Goal: Task Accomplishment & Management: Manage account settings

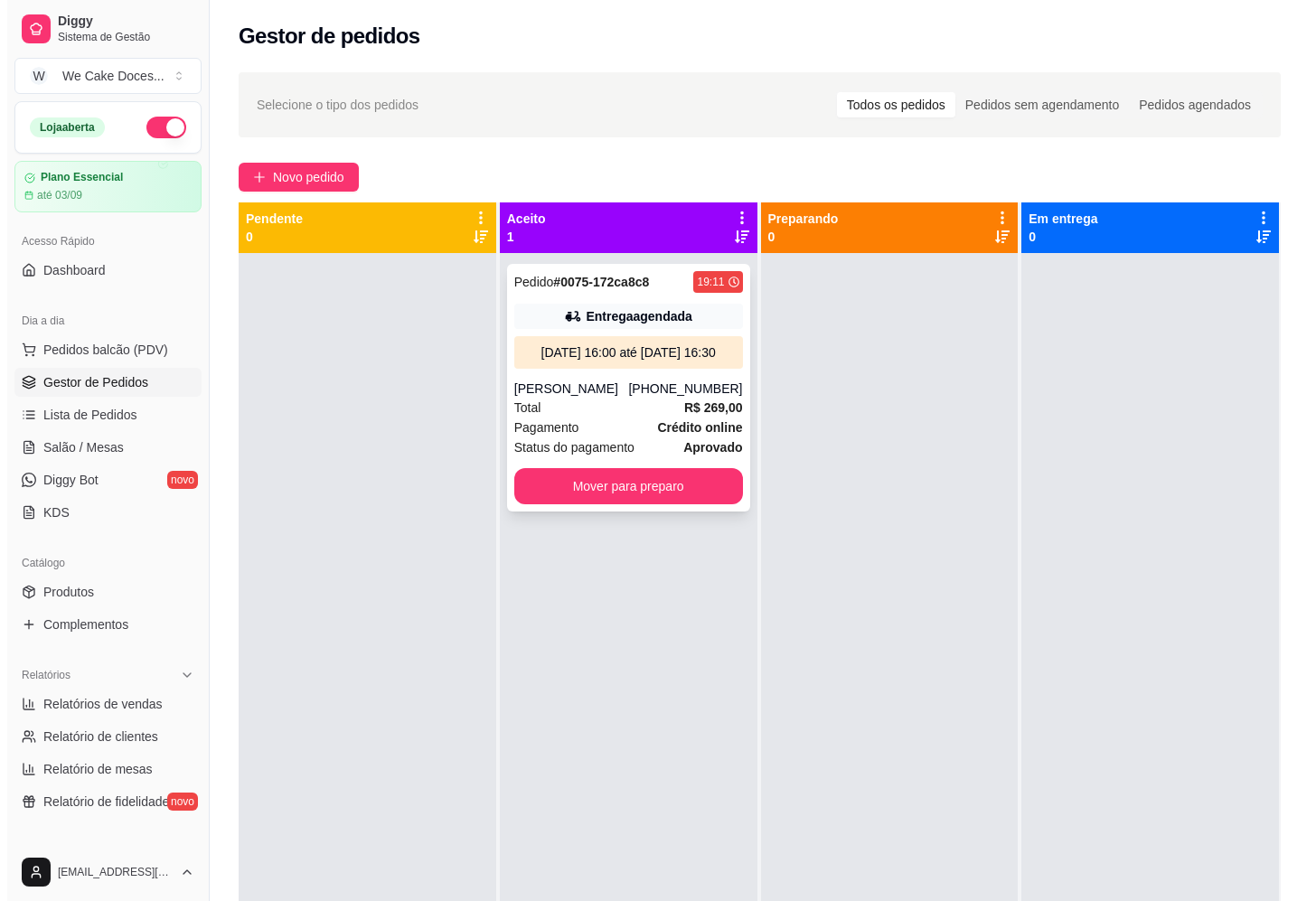
scroll to position [400, 0]
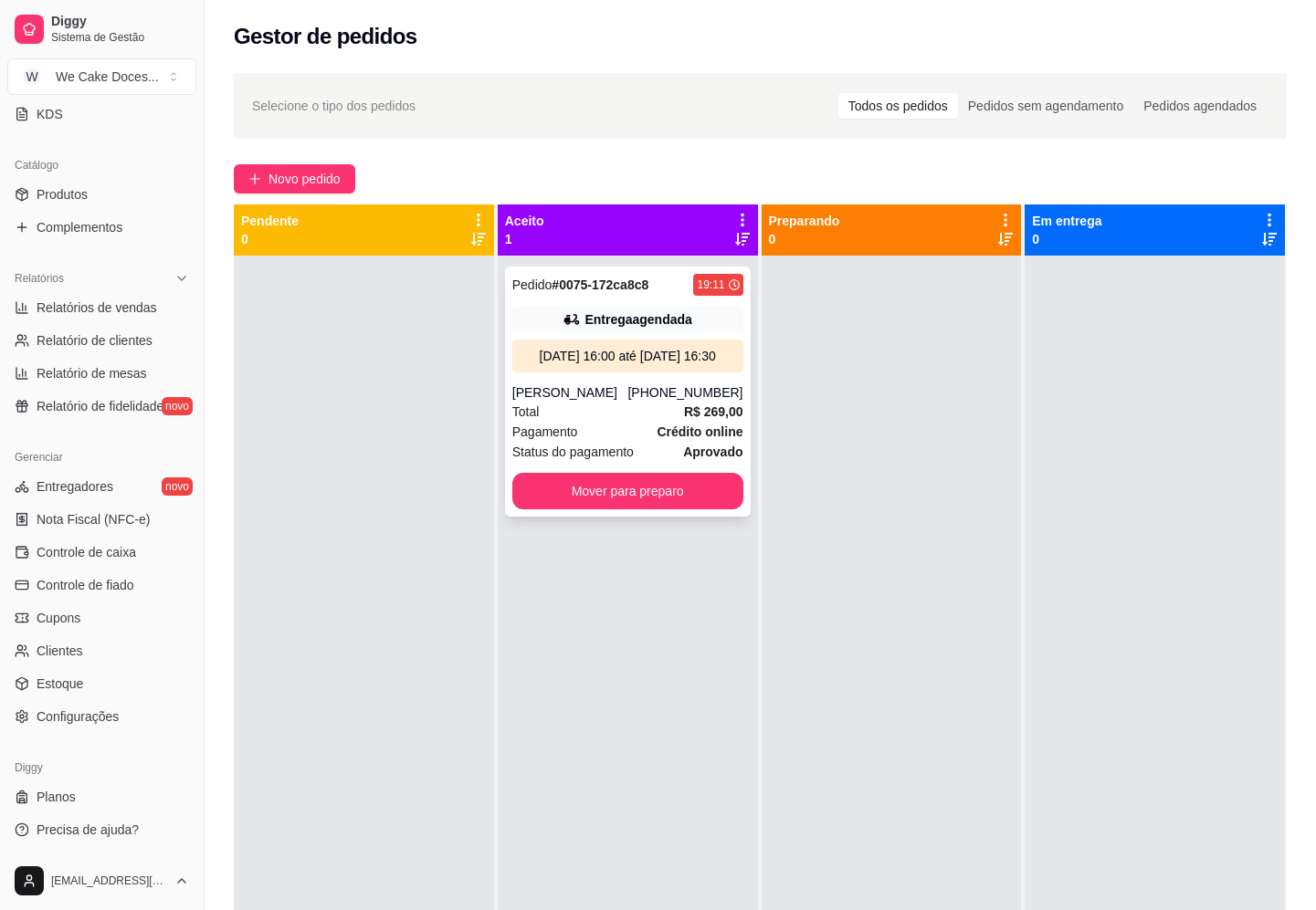
drag, startPoint x: 0, startPoint y: 0, endPoint x: 624, endPoint y: 443, distance: 765.3
click at [624, 442] on div "Pagamento Crédito online" at bounding box center [627, 431] width 231 height 20
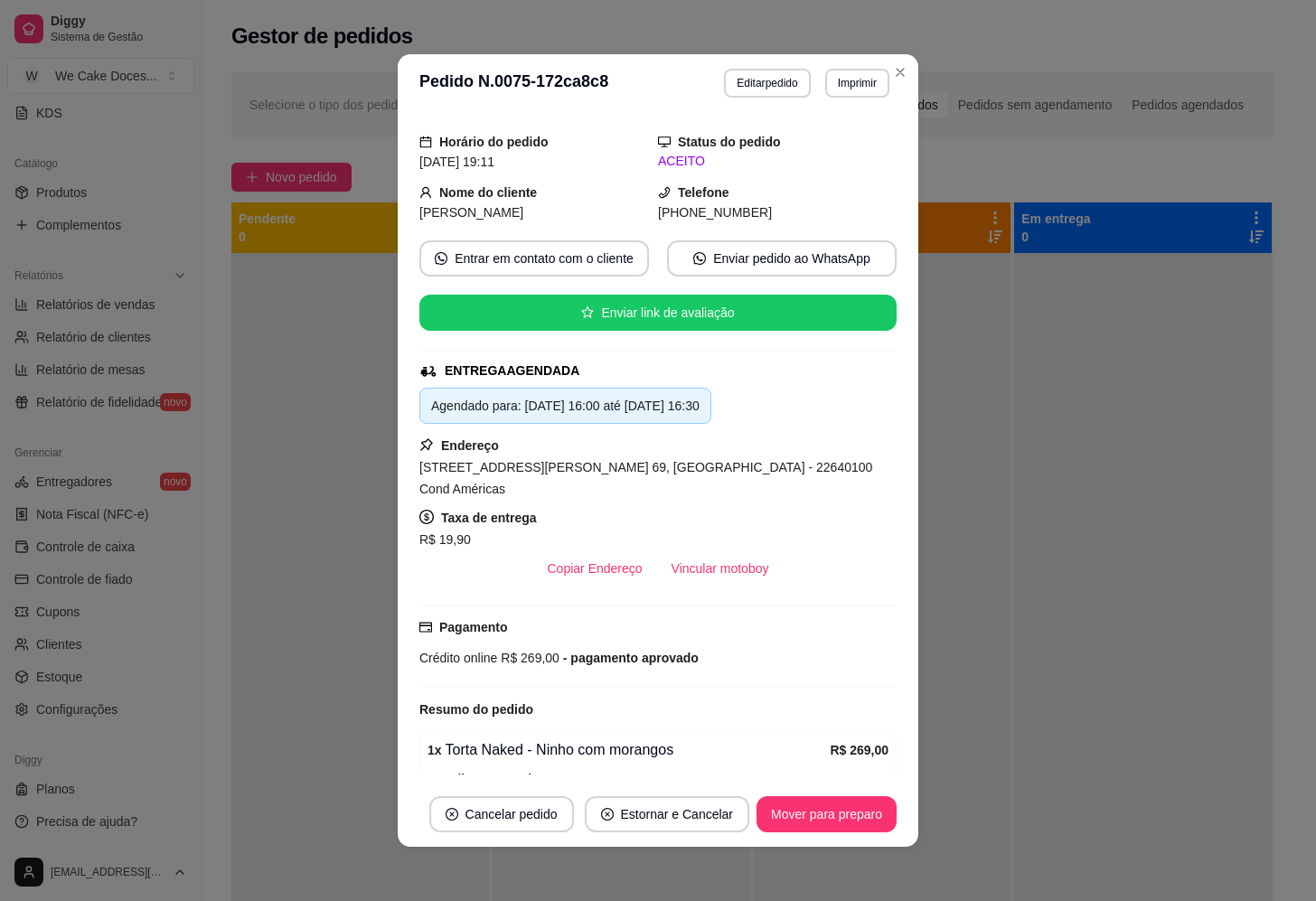
scroll to position [0, 0]
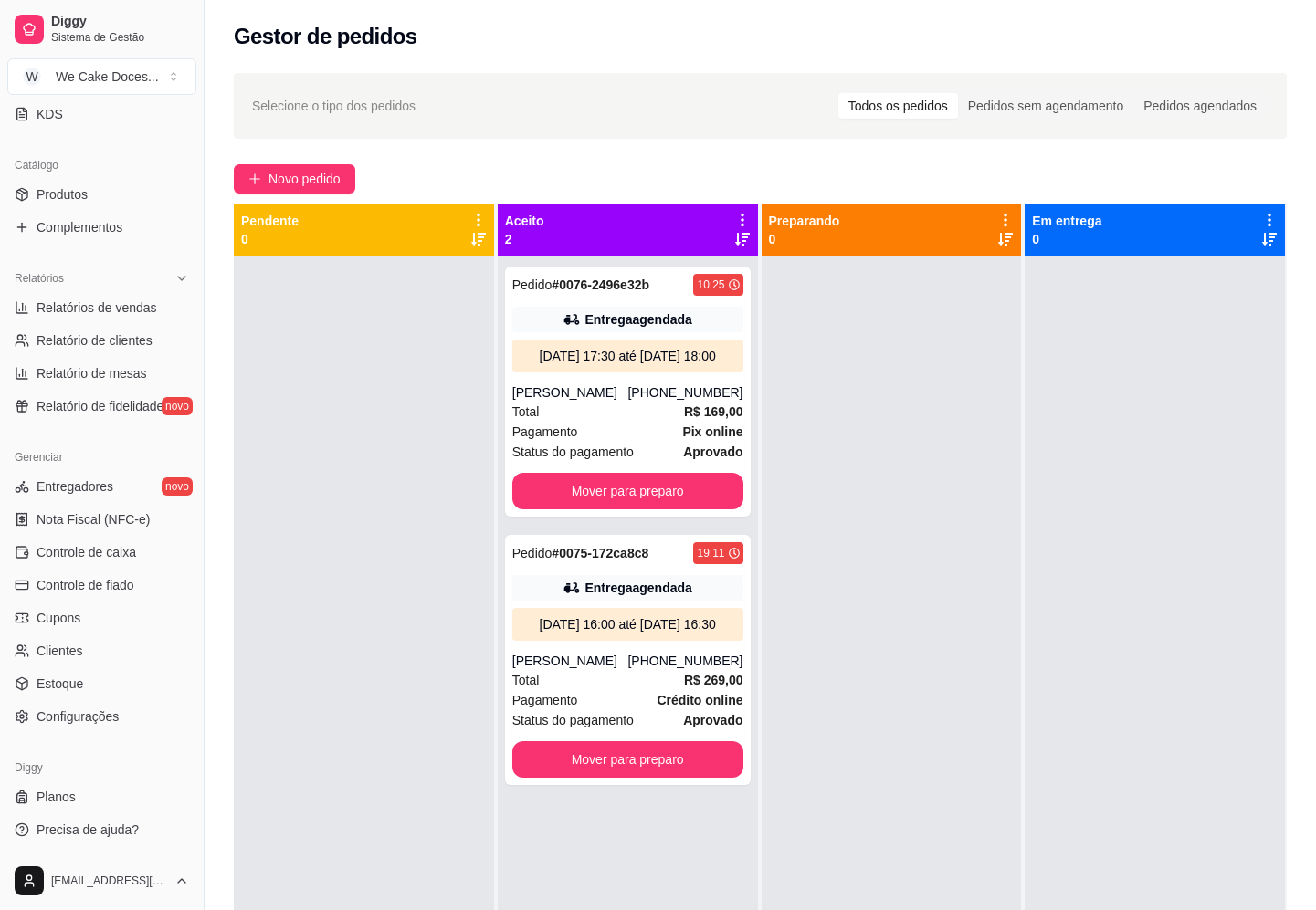
click at [360, 339] on div at bounding box center [363, 710] width 260 height 910
click at [615, 422] on div "Total R$ 169,00" at bounding box center [627, 411] width 231 height 20
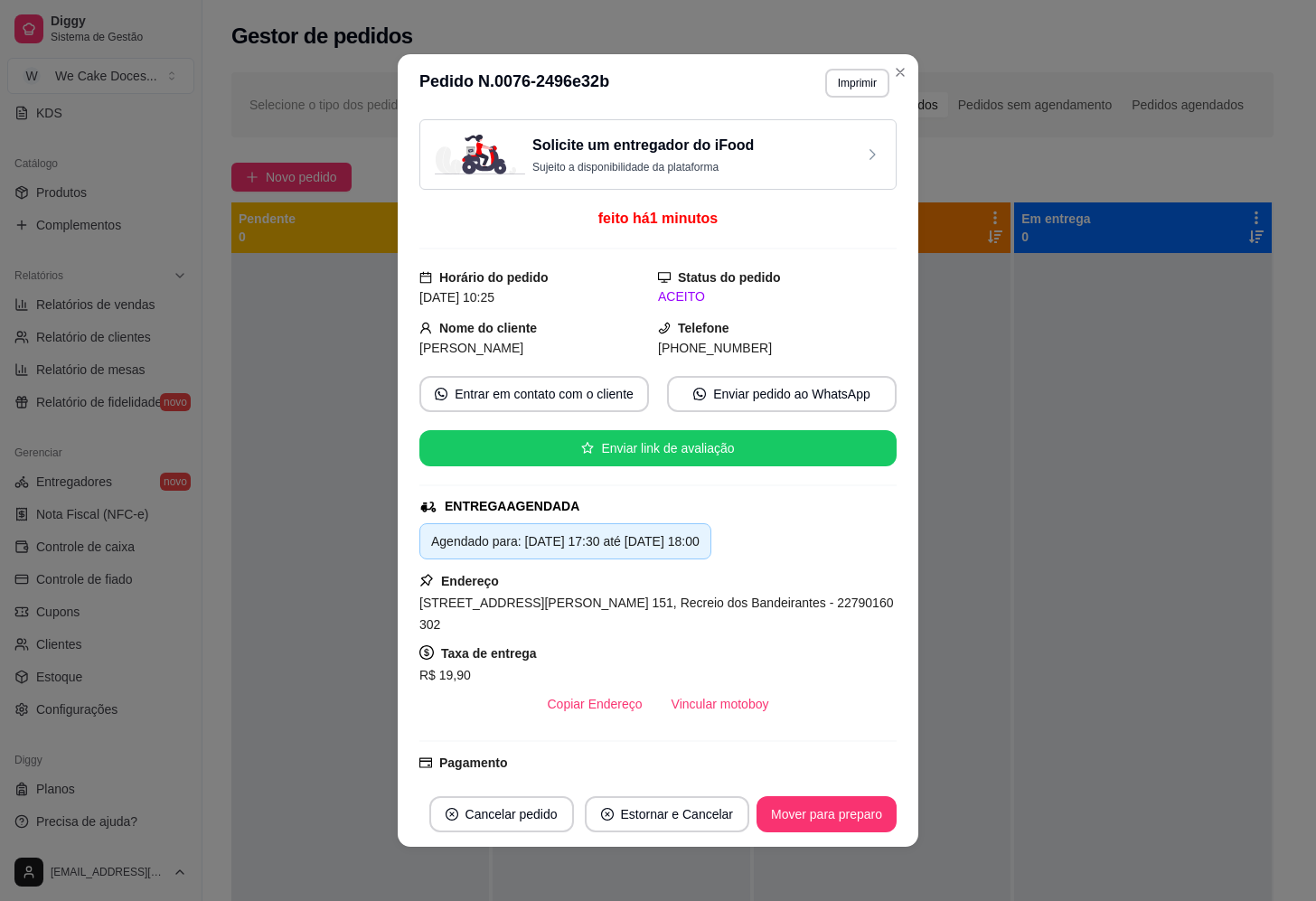
click at [685, 152] on h3 "Solicite um entregador do iFood" at bounding box center [643, 145] width 222 height 21
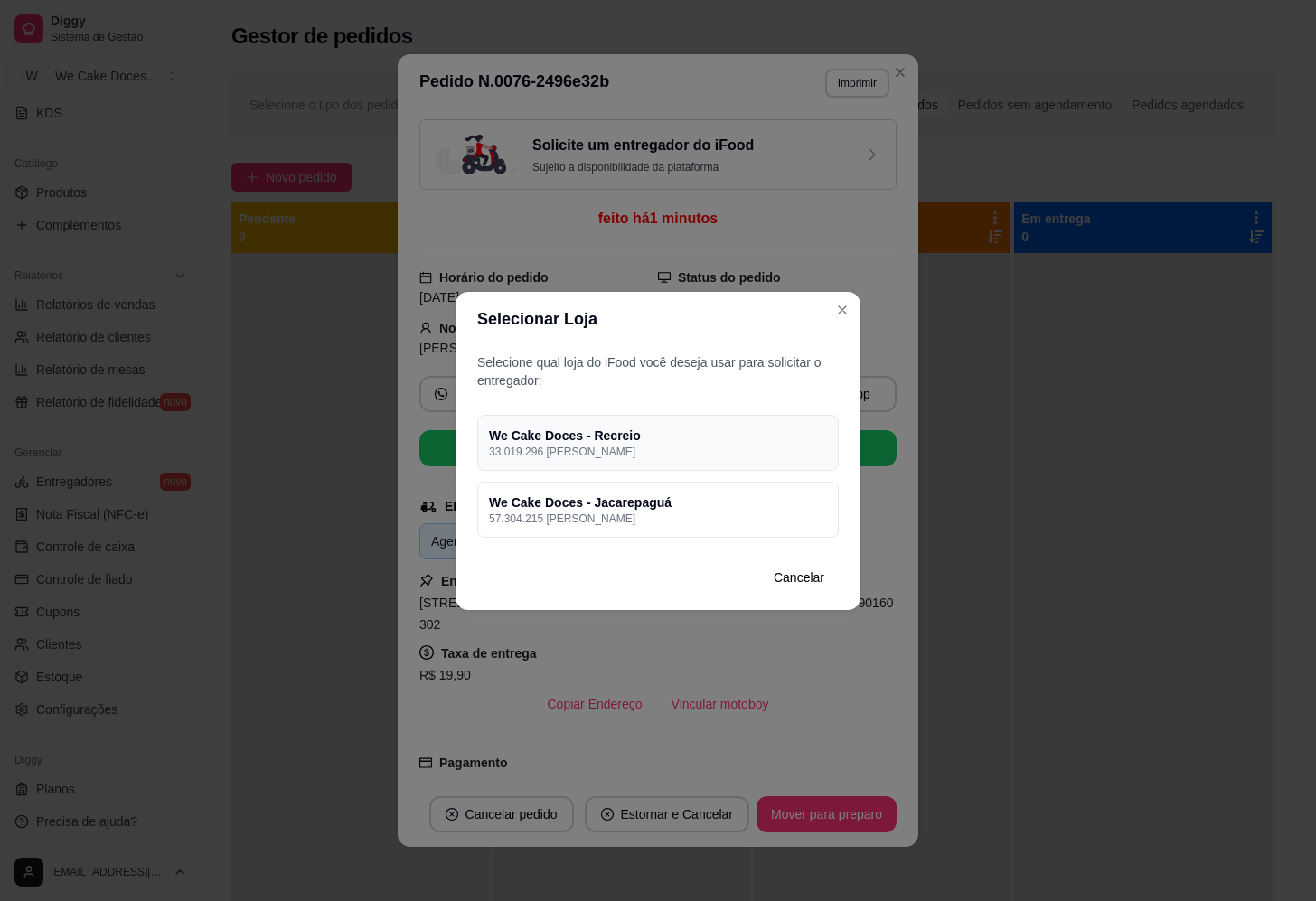
click at [714, 445] on p "33.019.296 [PERSON_NAME]" at bounding box center [658, 452] width 338 height 15
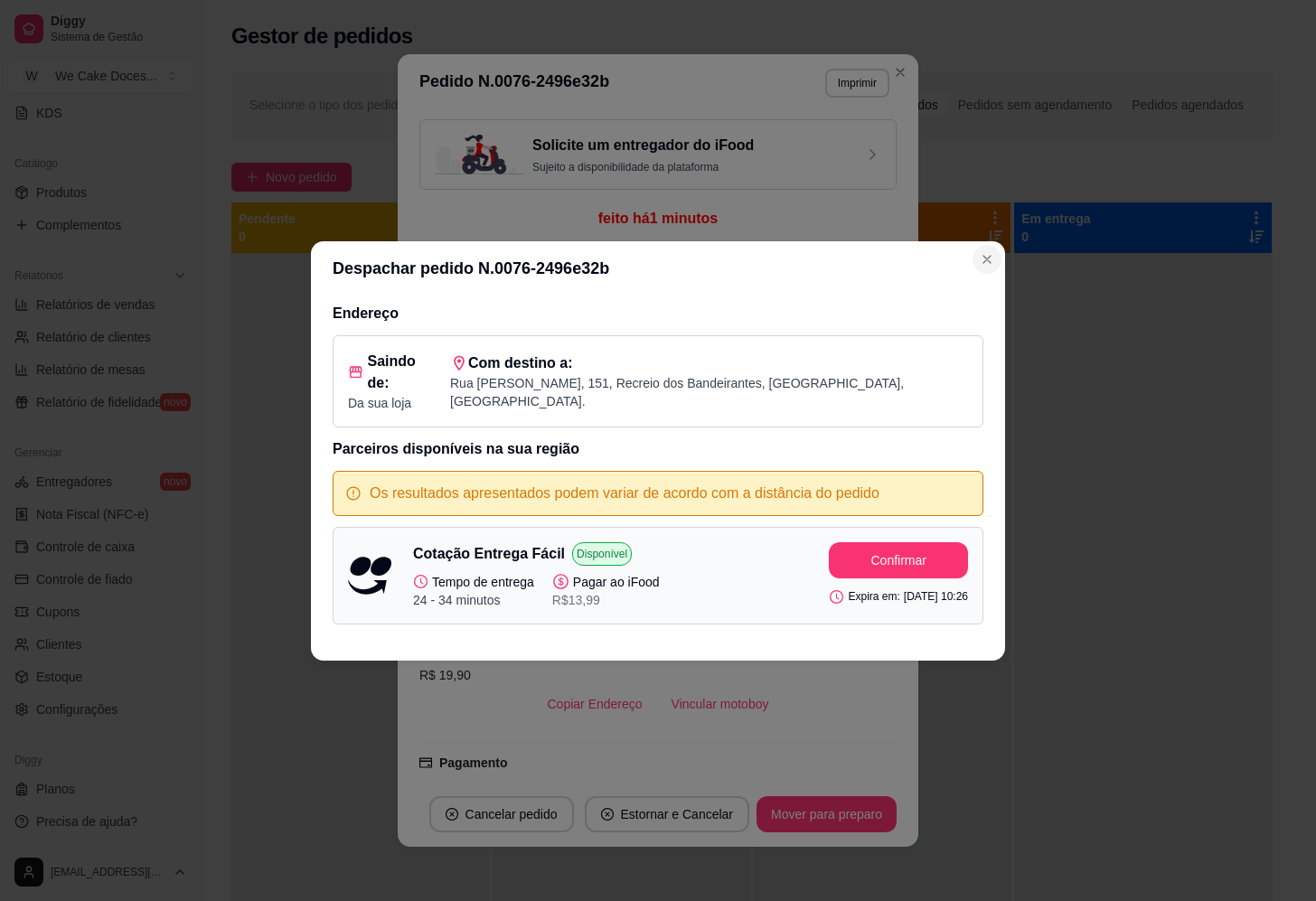
click at [982, 266] on icon "Close" at bounding box center [987, 260] width 15 height 15
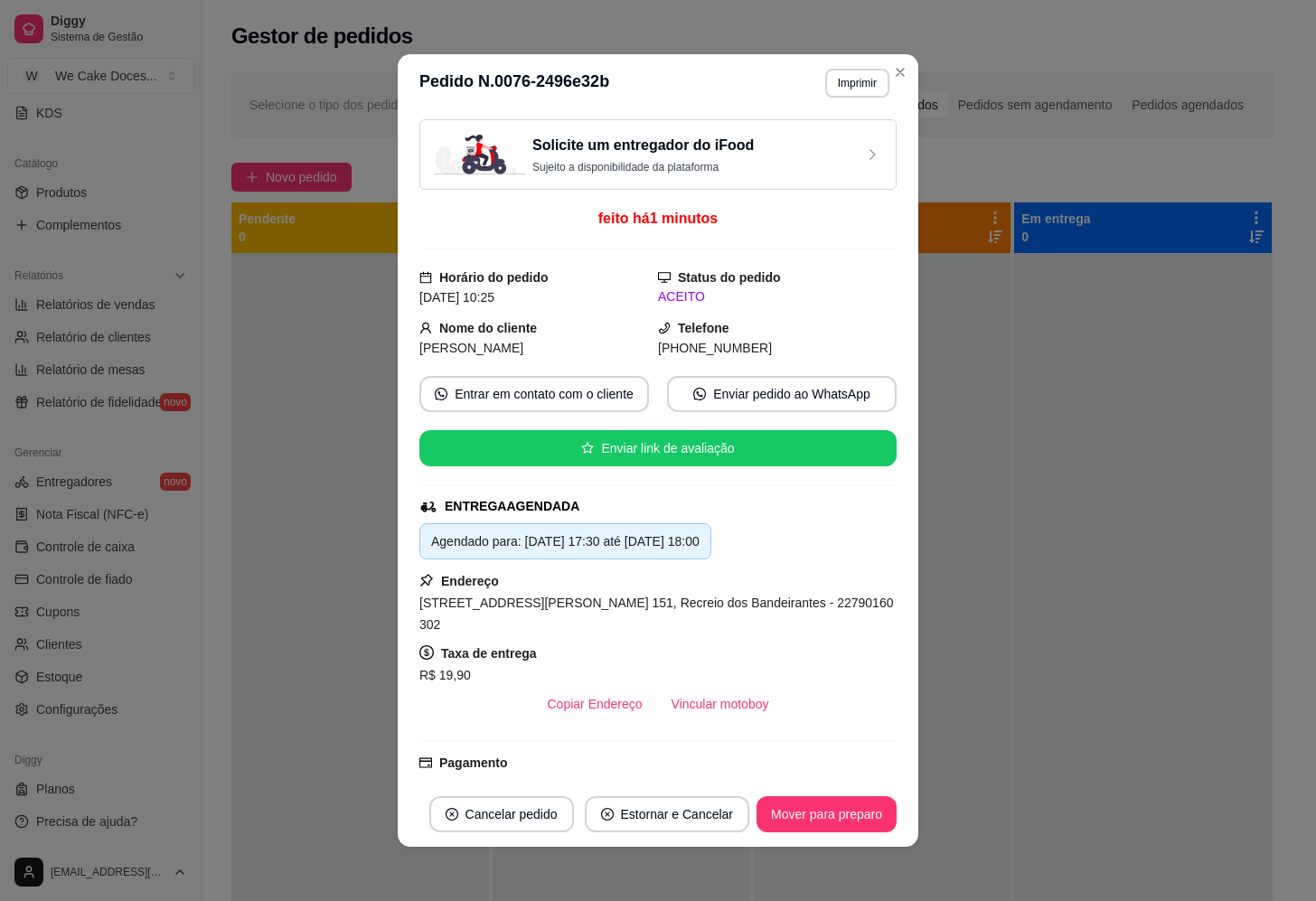
click at [699, 145] on h3 "Solicite um entregador do iFood" at bounding box center [643, 145] width 222 height 21
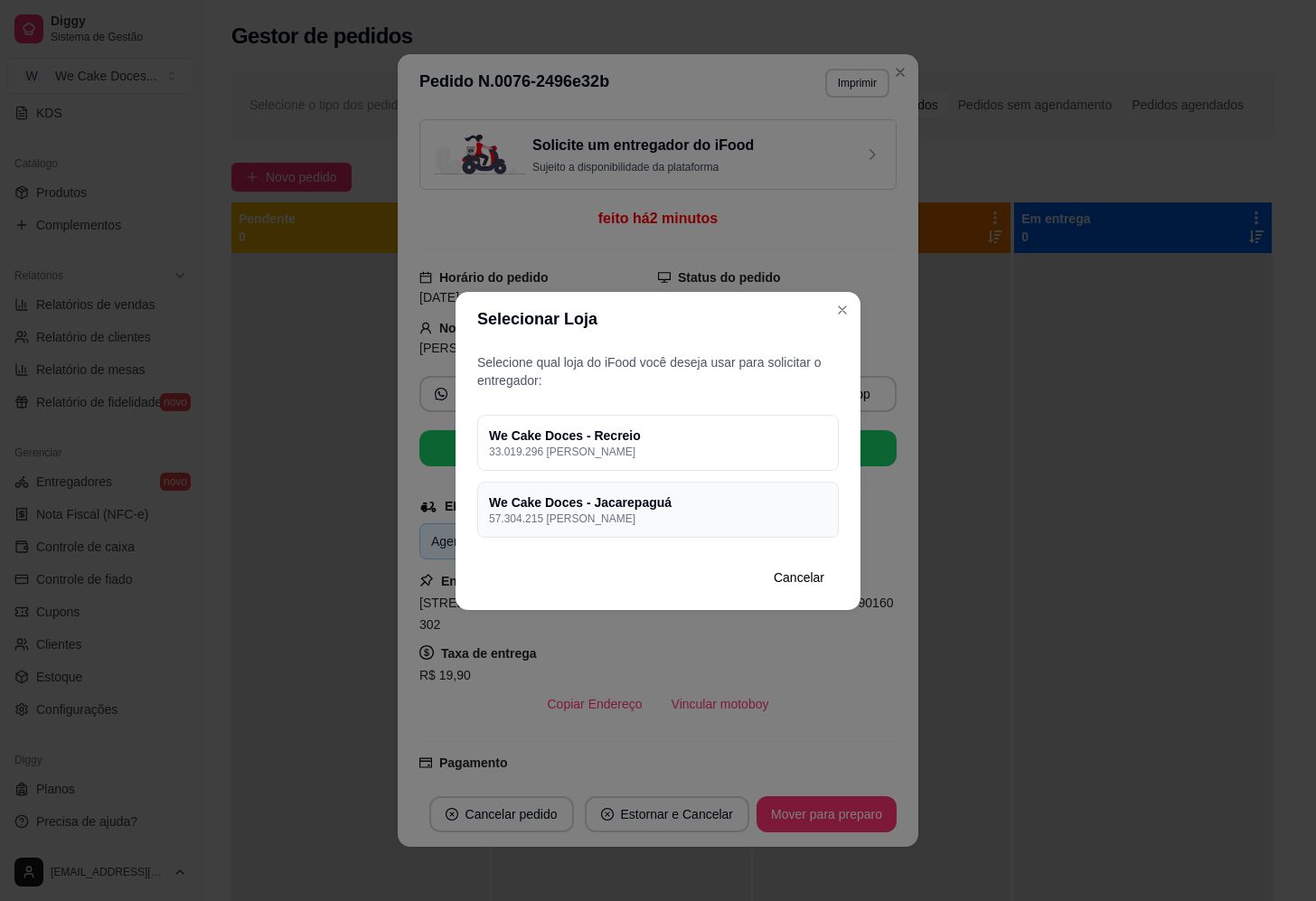
click at [770, 516] on p "57.304.215 [PERSON_NAME]" at bounding box center [658, 519] width 338 height 15
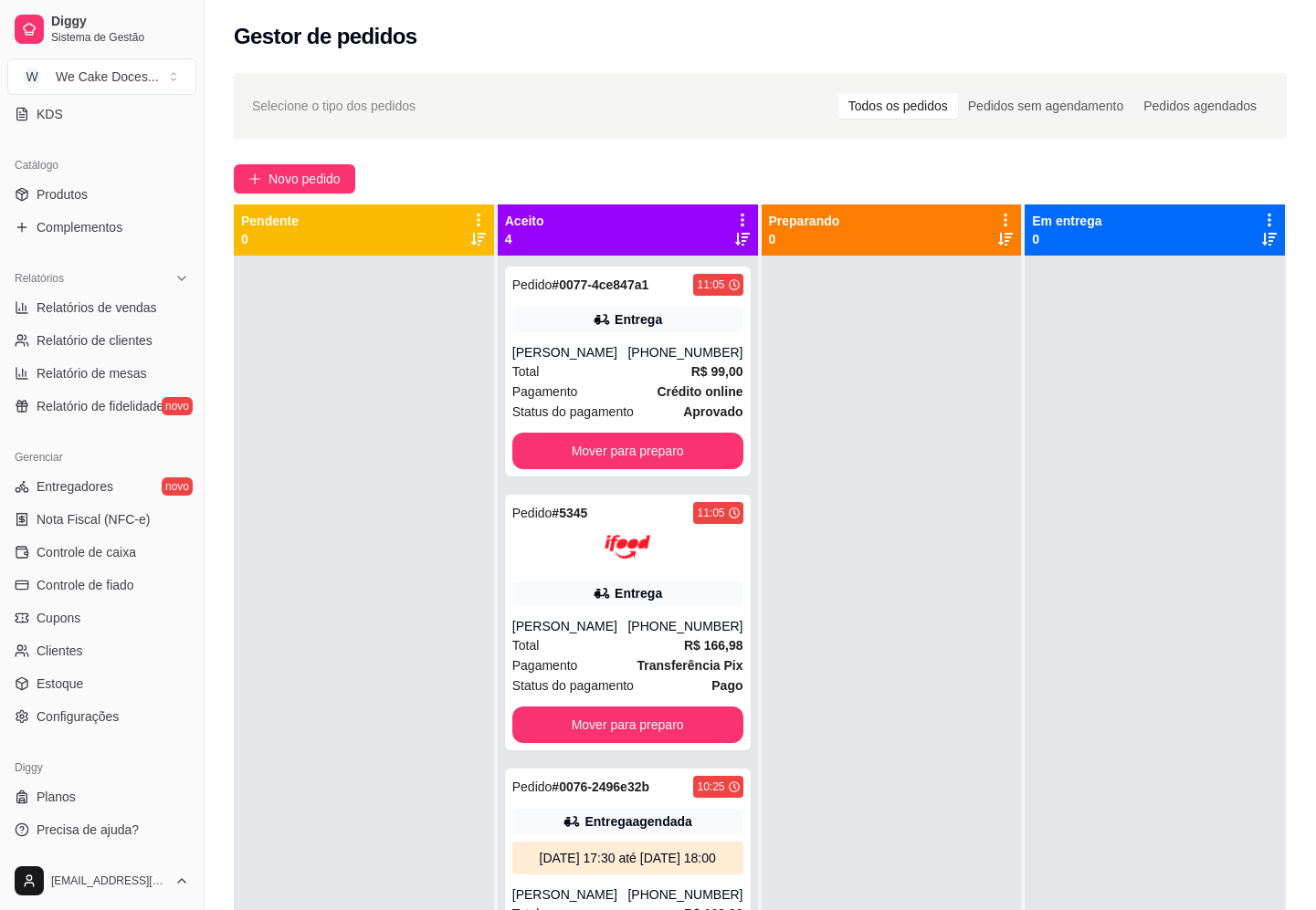
click at [377, 650] on div at bounding box center [363, 710] width 260 height 910
click at [566, 318] on div "Entrega" at bounding box center [627, 319] width 231 height 25
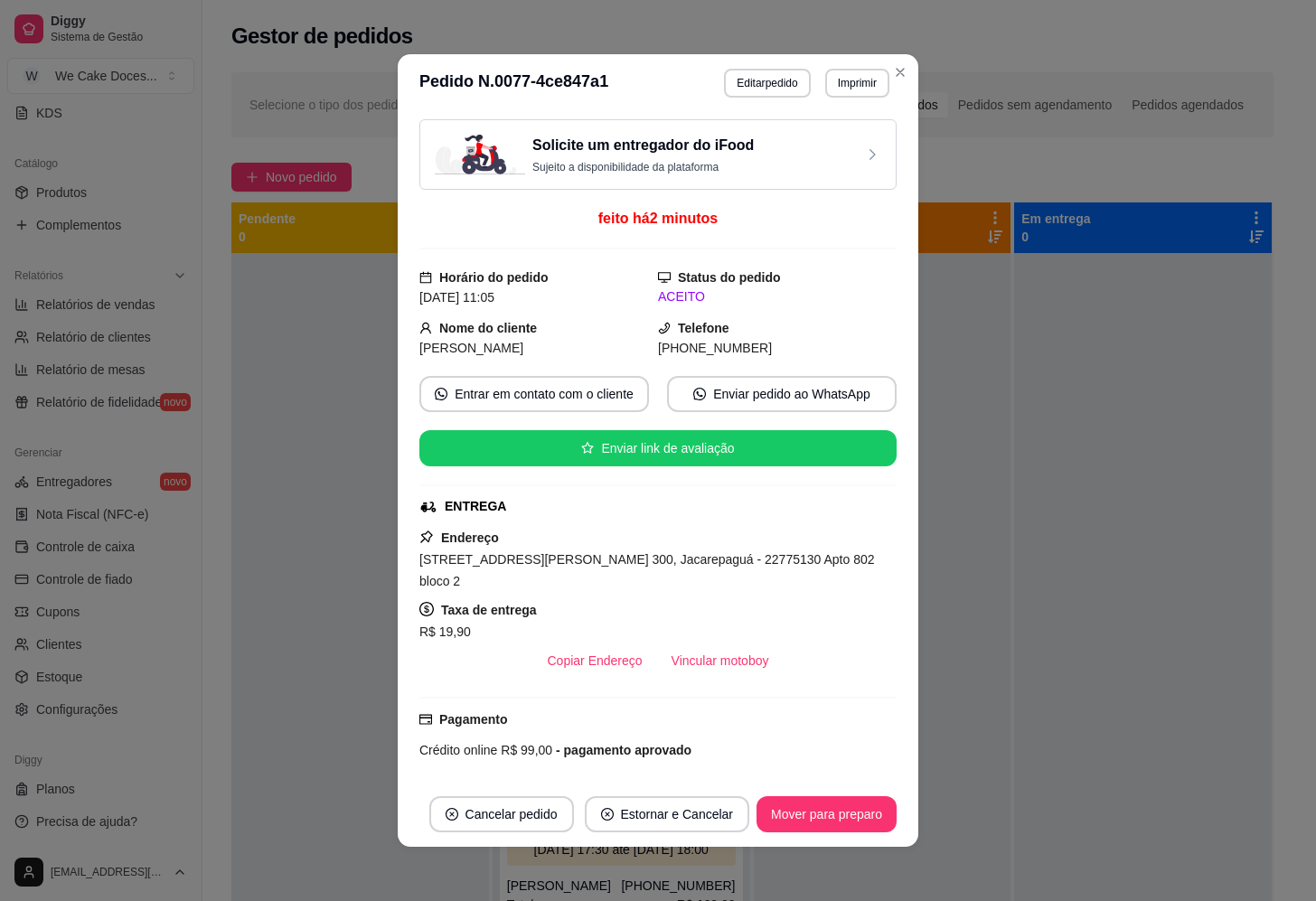
click at [795, 156] on div "Solicite um entregador do iFood Sujeito a disponibilidade da plataforma" at bounding box center [658, 155] width 446 height 40
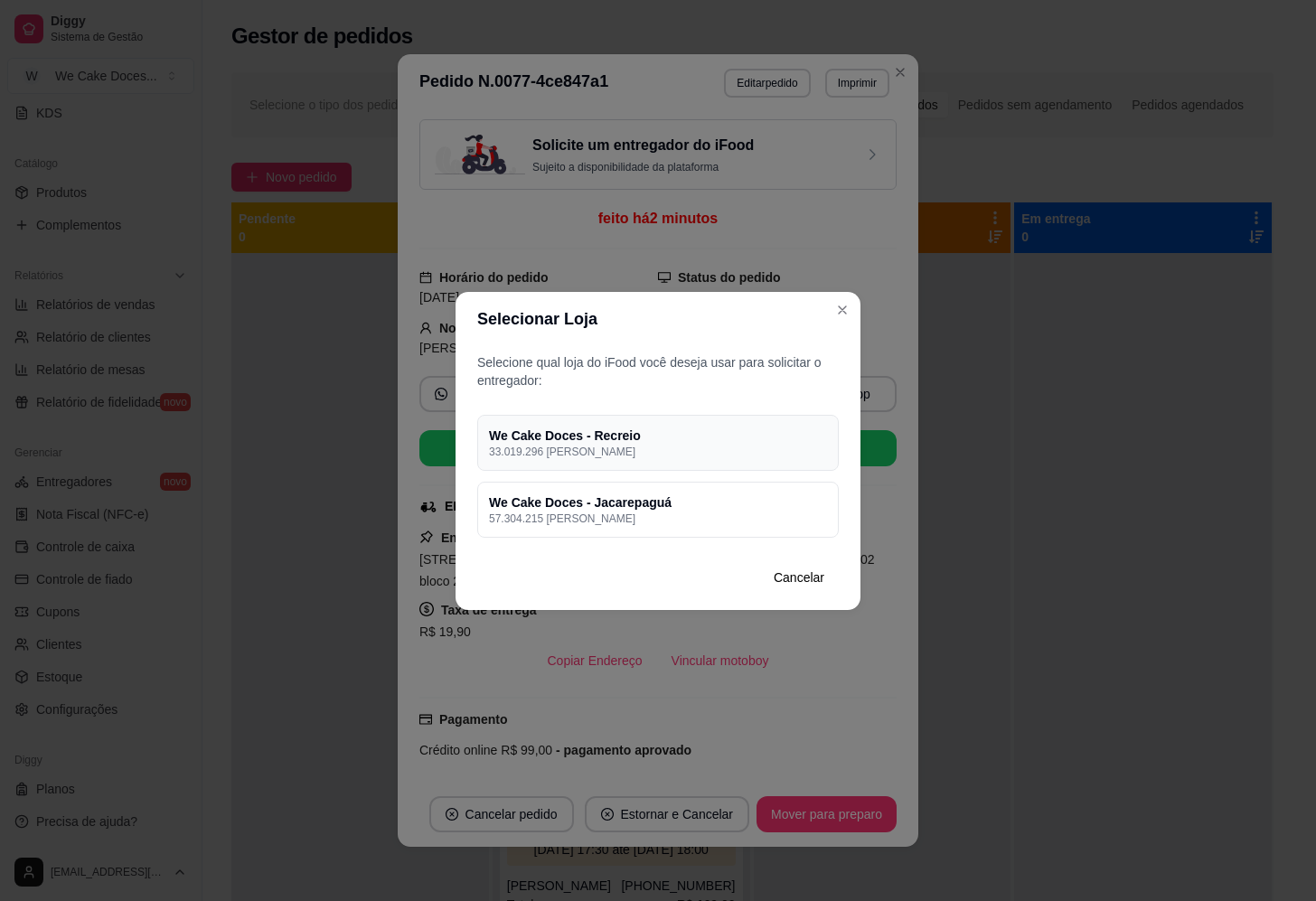
click at [715, 454] on p "33.019.296 [PERSON_NAME]" at bounding box center [658, 452] width 338 height 15
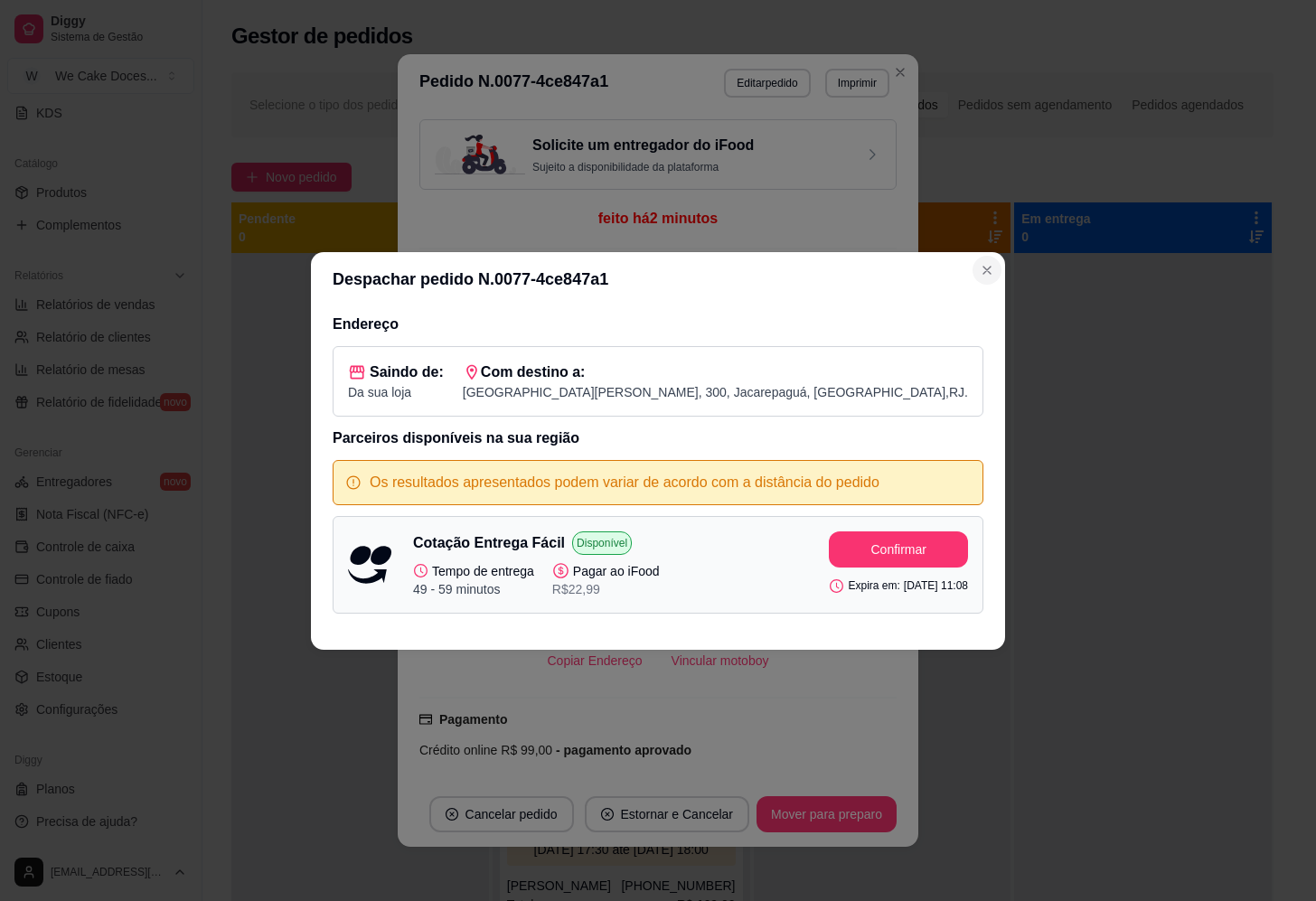
click at [986, 266] on icon "Close" at bounding box center [987, 270] width 15 height 15
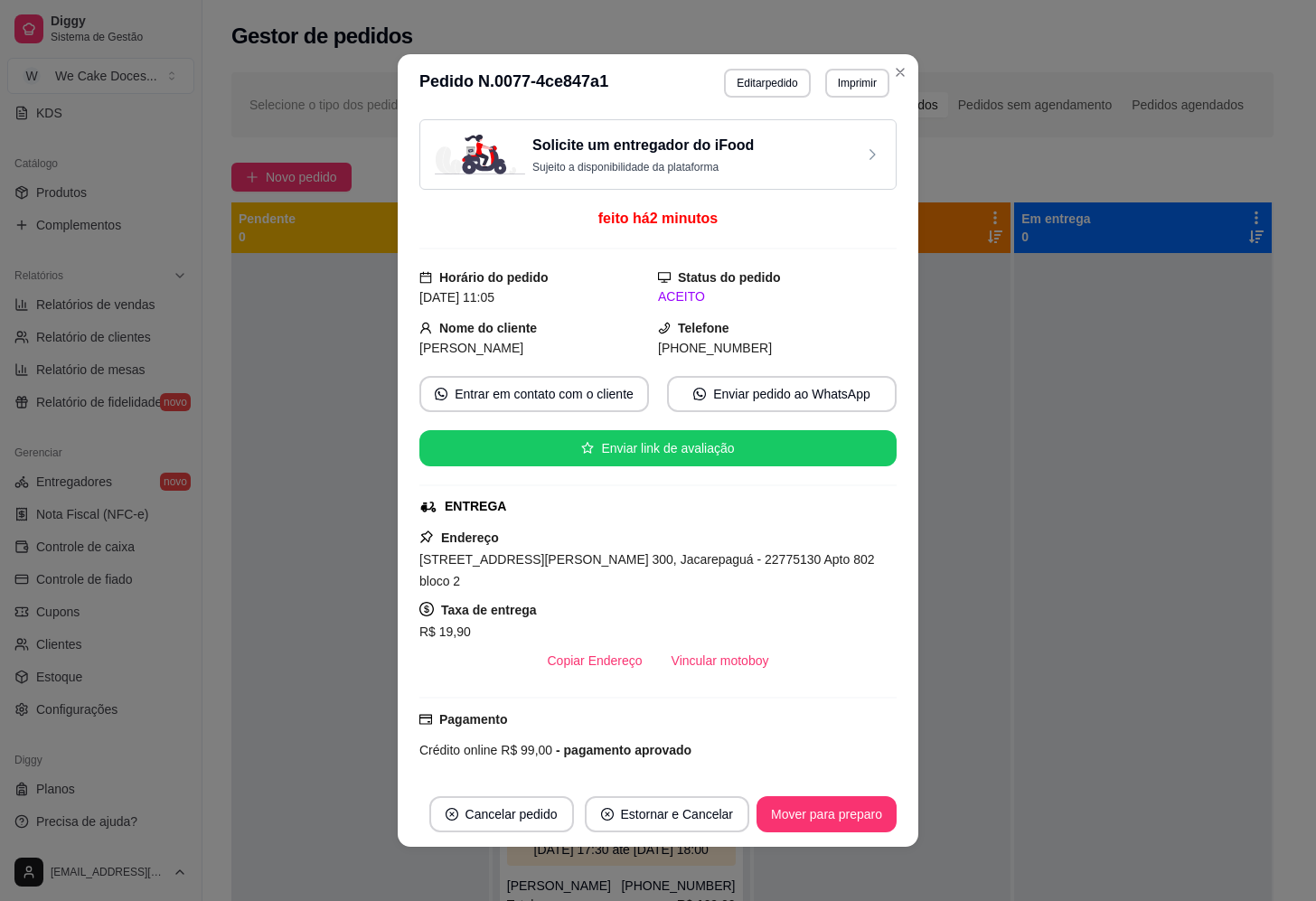
click at [738, 148] on h3 "Solicite um entregador do iFood" at bounding box center [643, 145] width 222 height 21
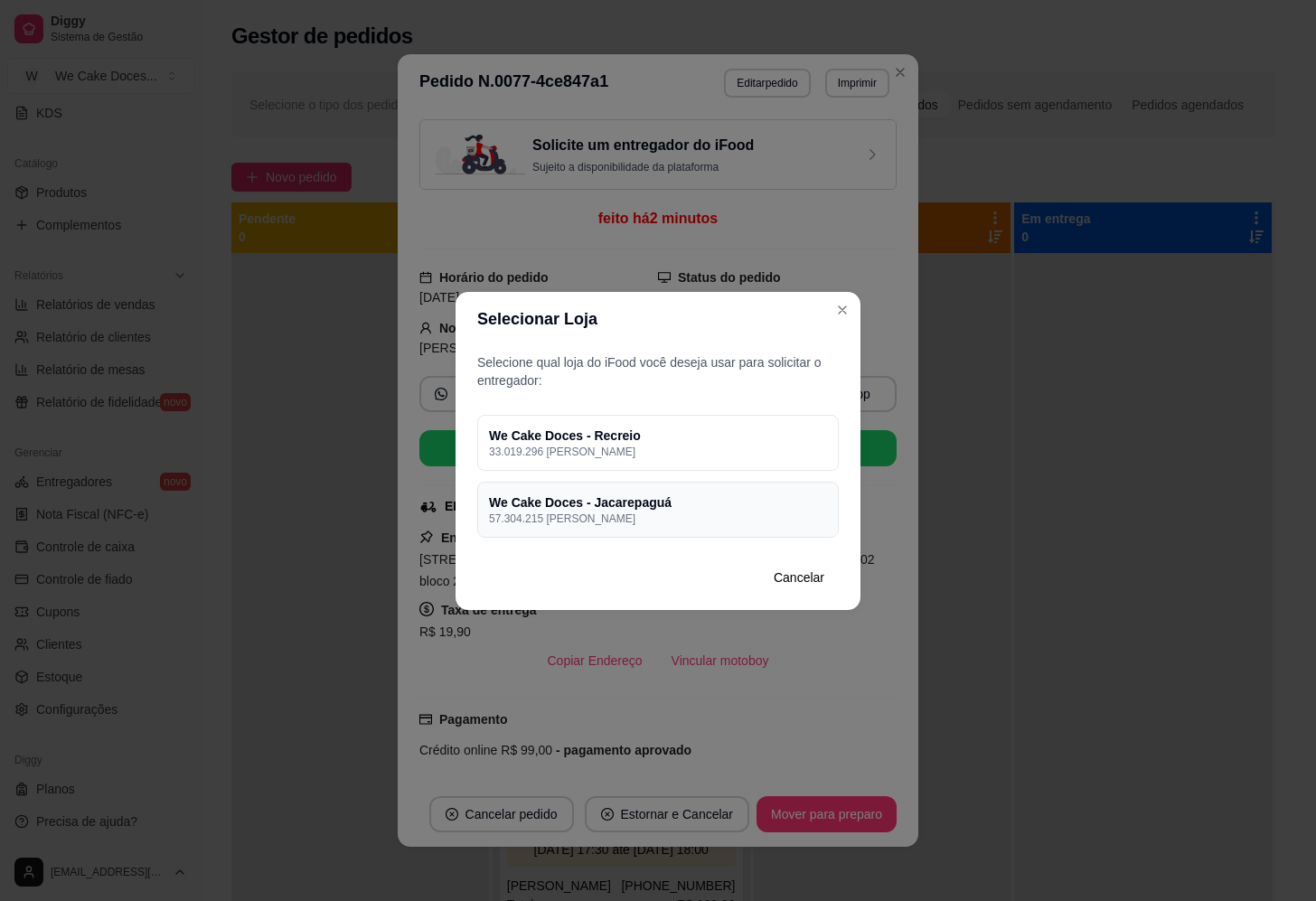
click at [680, 494] on h4 "We Cake Doces - Jacarepaguá" at bounding box center [658, 502] width 338 height 18
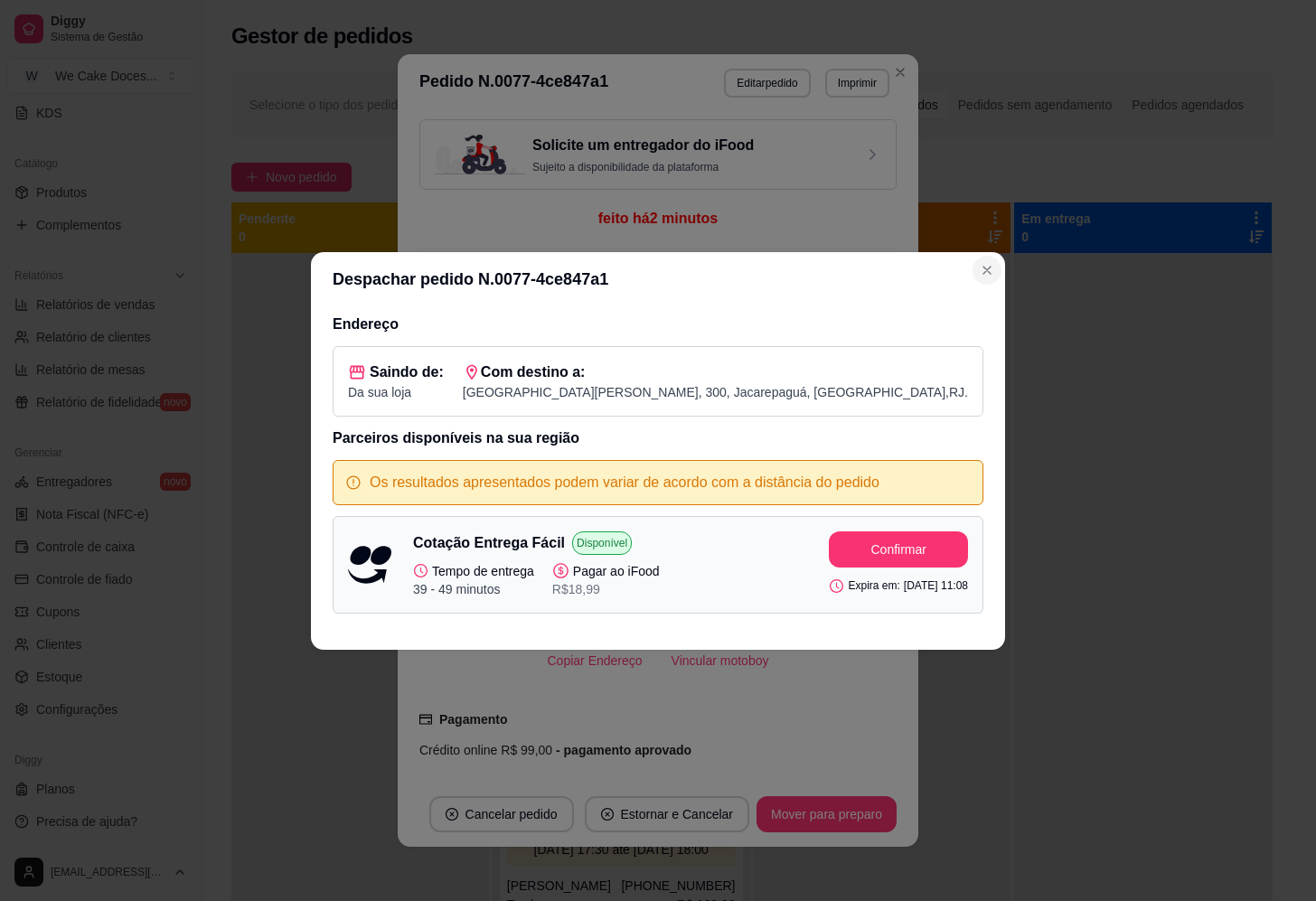
click at [984, 266] on icon "Close" at bounding box center [987, 270] width 15 height 15
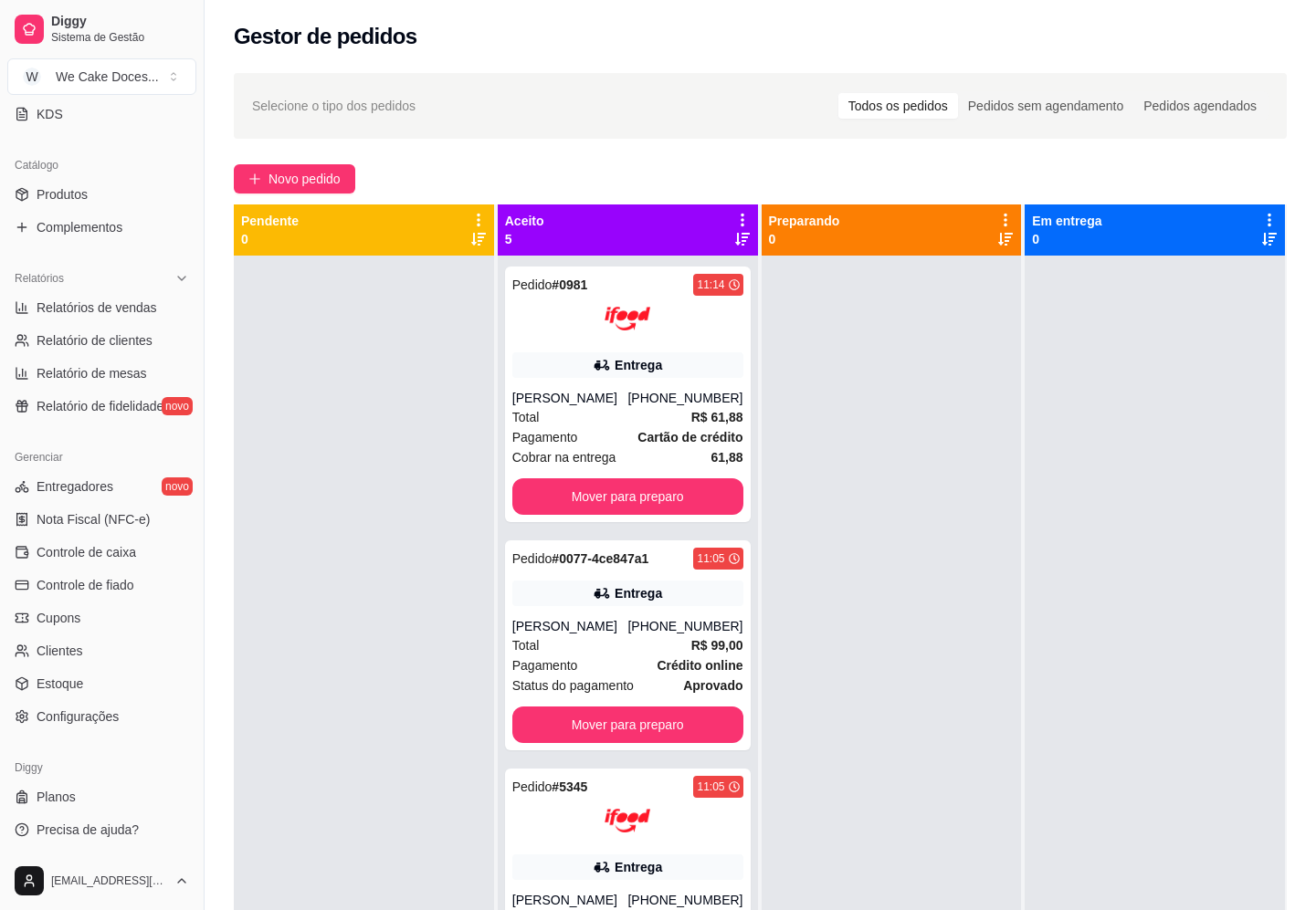
click at [281, 443] on div at bounding box center [363, 710] width 260 height 910
click at [639, 655] on div "Total R$ 99,00" at bounding box center [627, 645] width 231 height 20
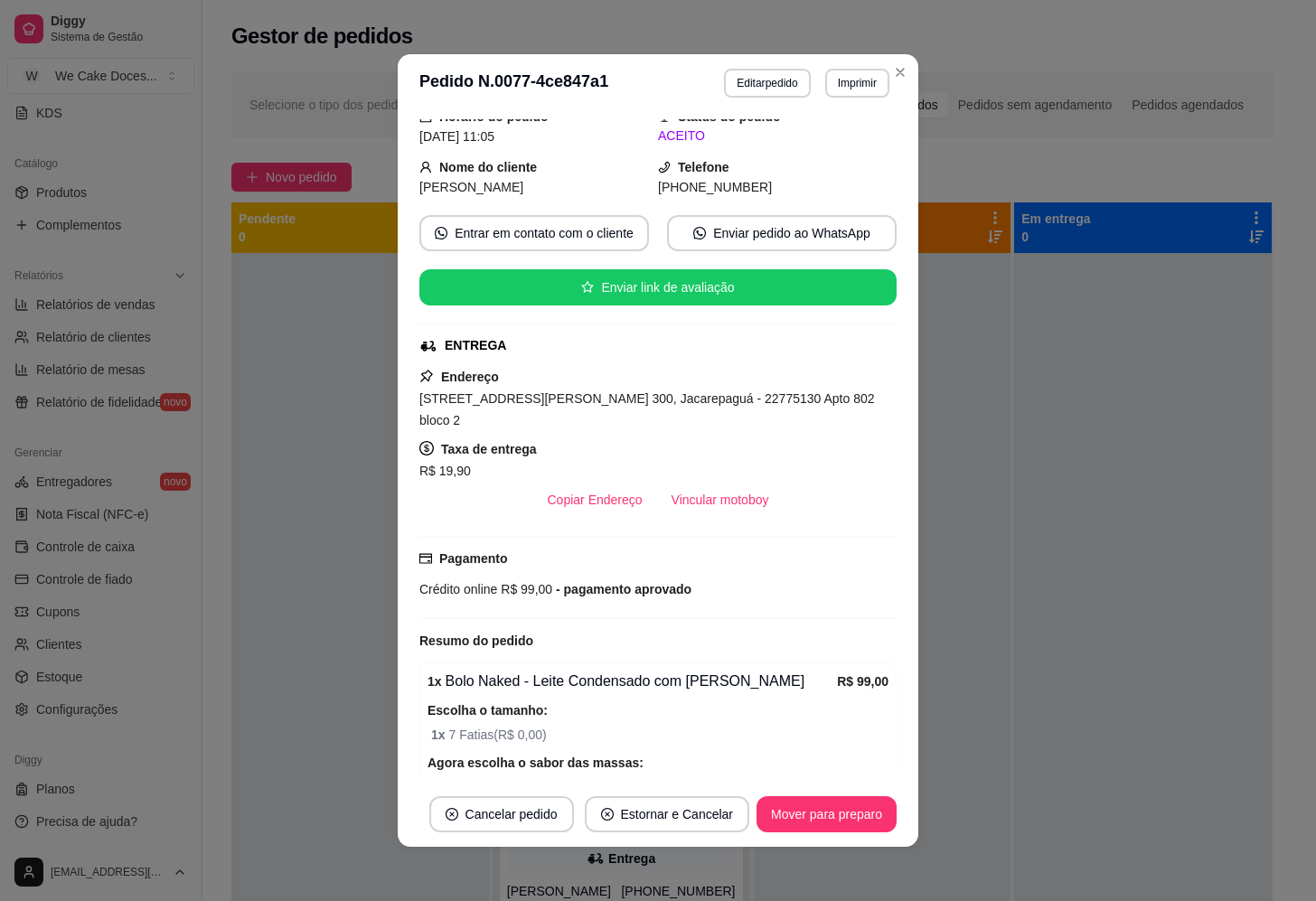
scroll to position [116, 0]
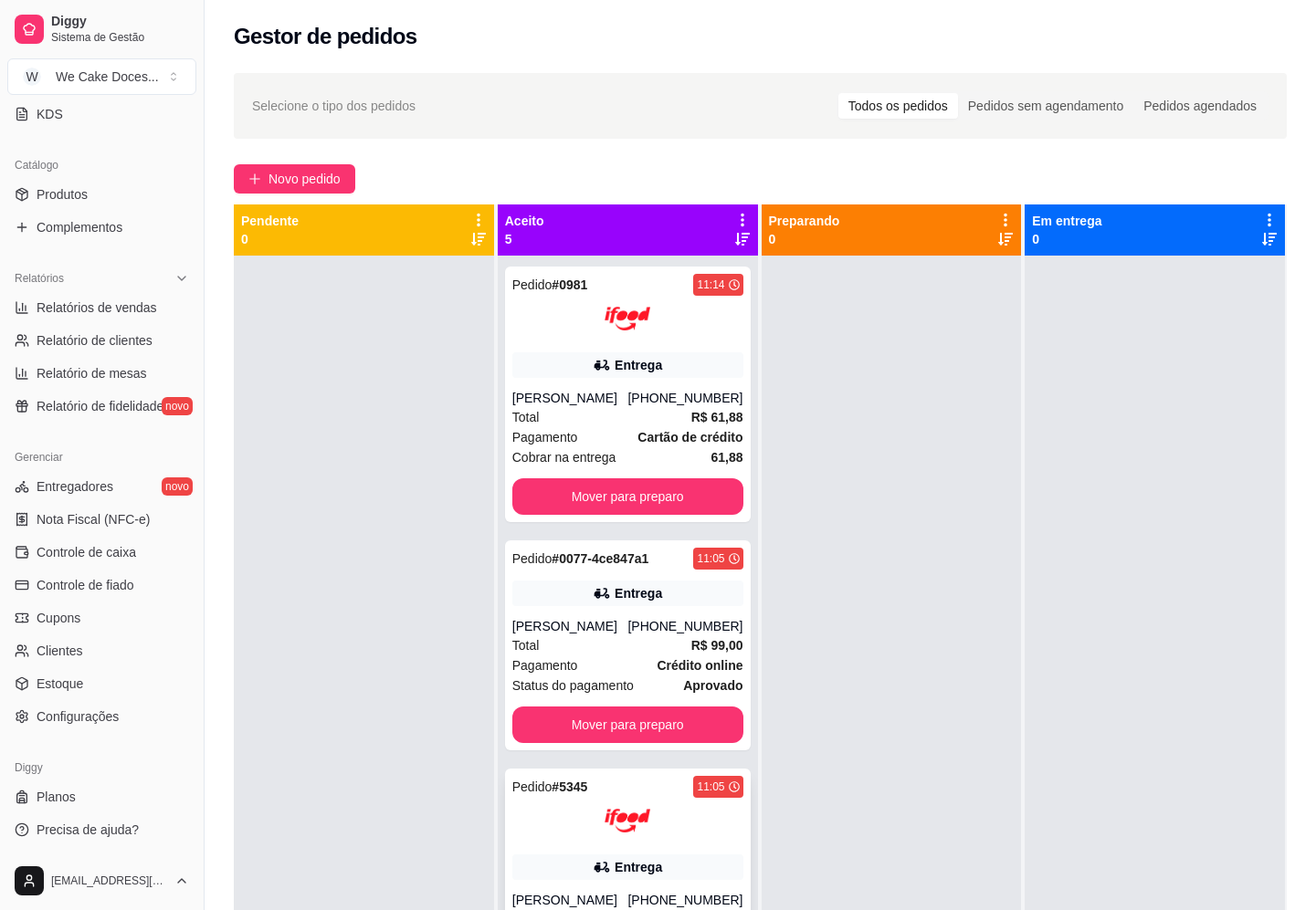
click at [646, 841] on div at bounding box center [627, 821] width 231 height 46
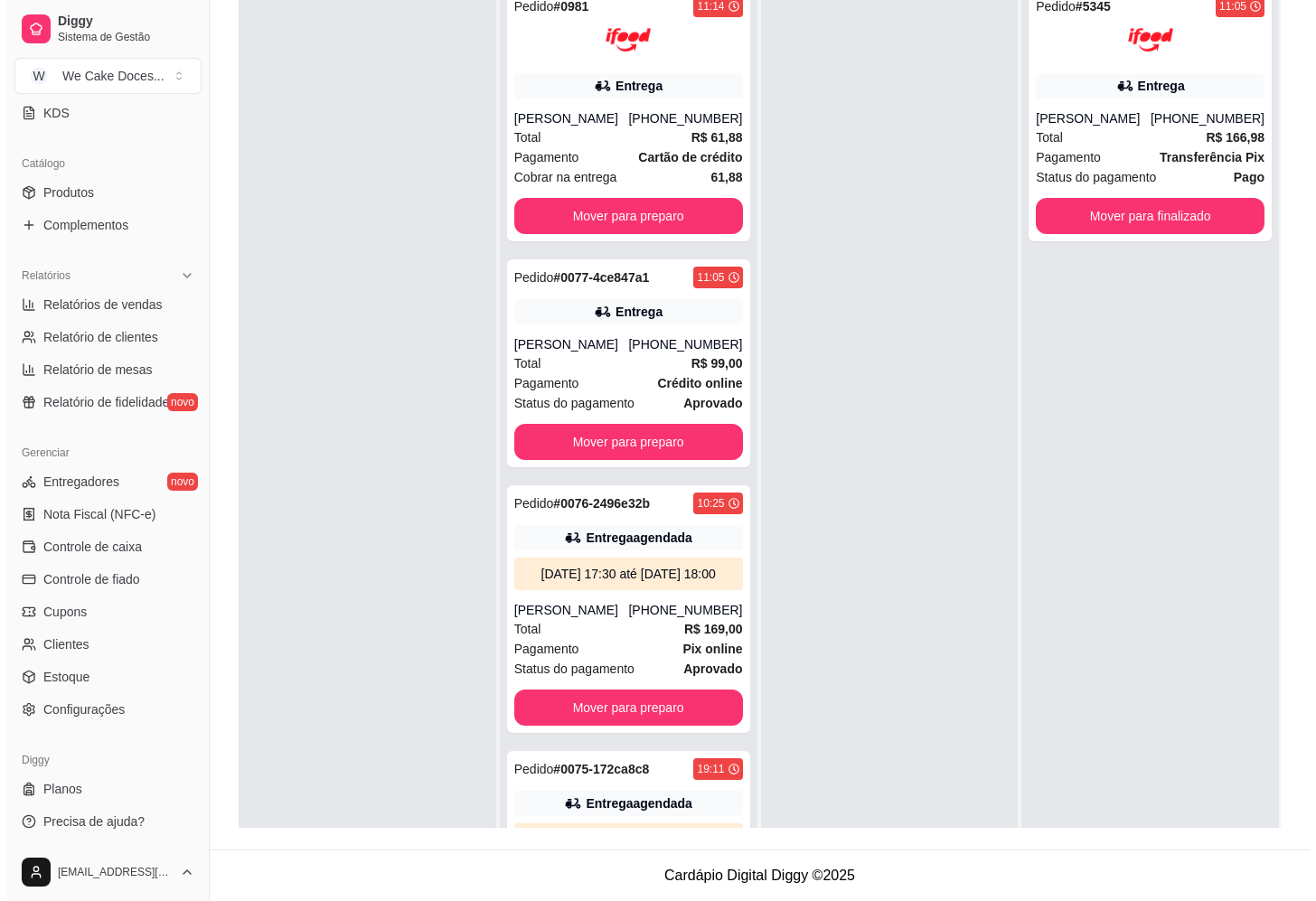
scroll to position [0, 0]
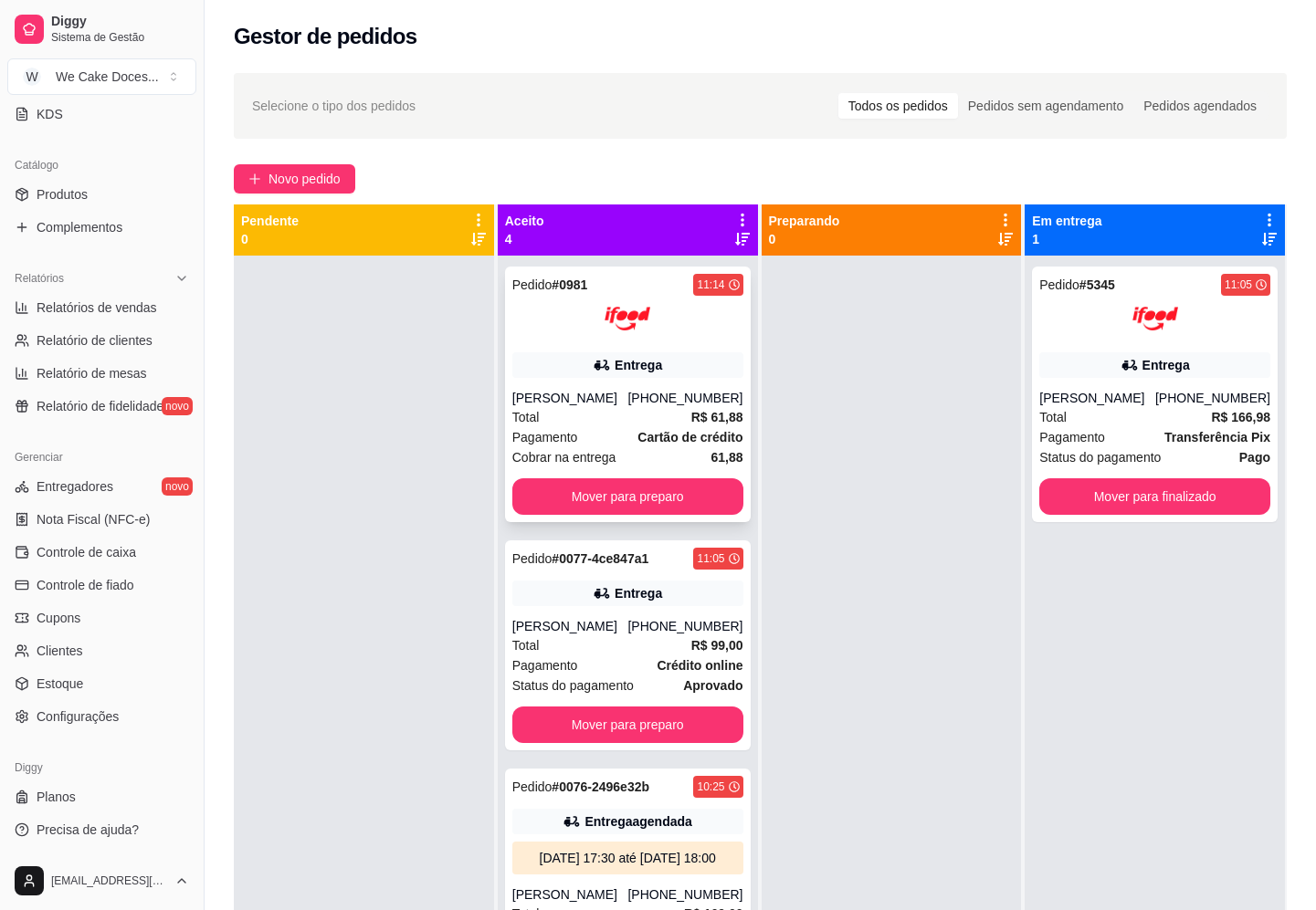
click at [652, 434] on strong "Cartão de crédito" at bounding box center [690, 438] width 105 height 15
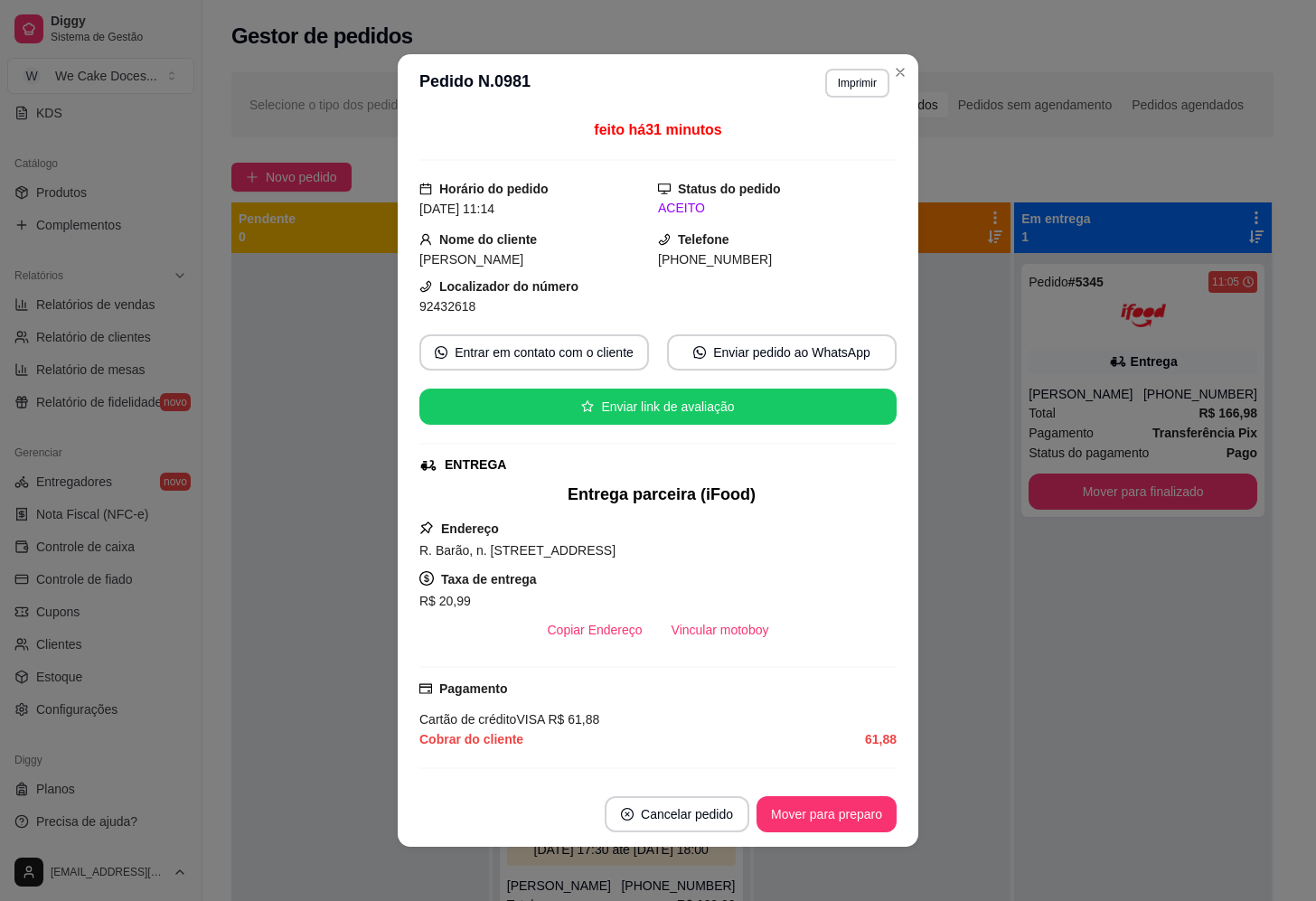
scroll to position [293, 0]
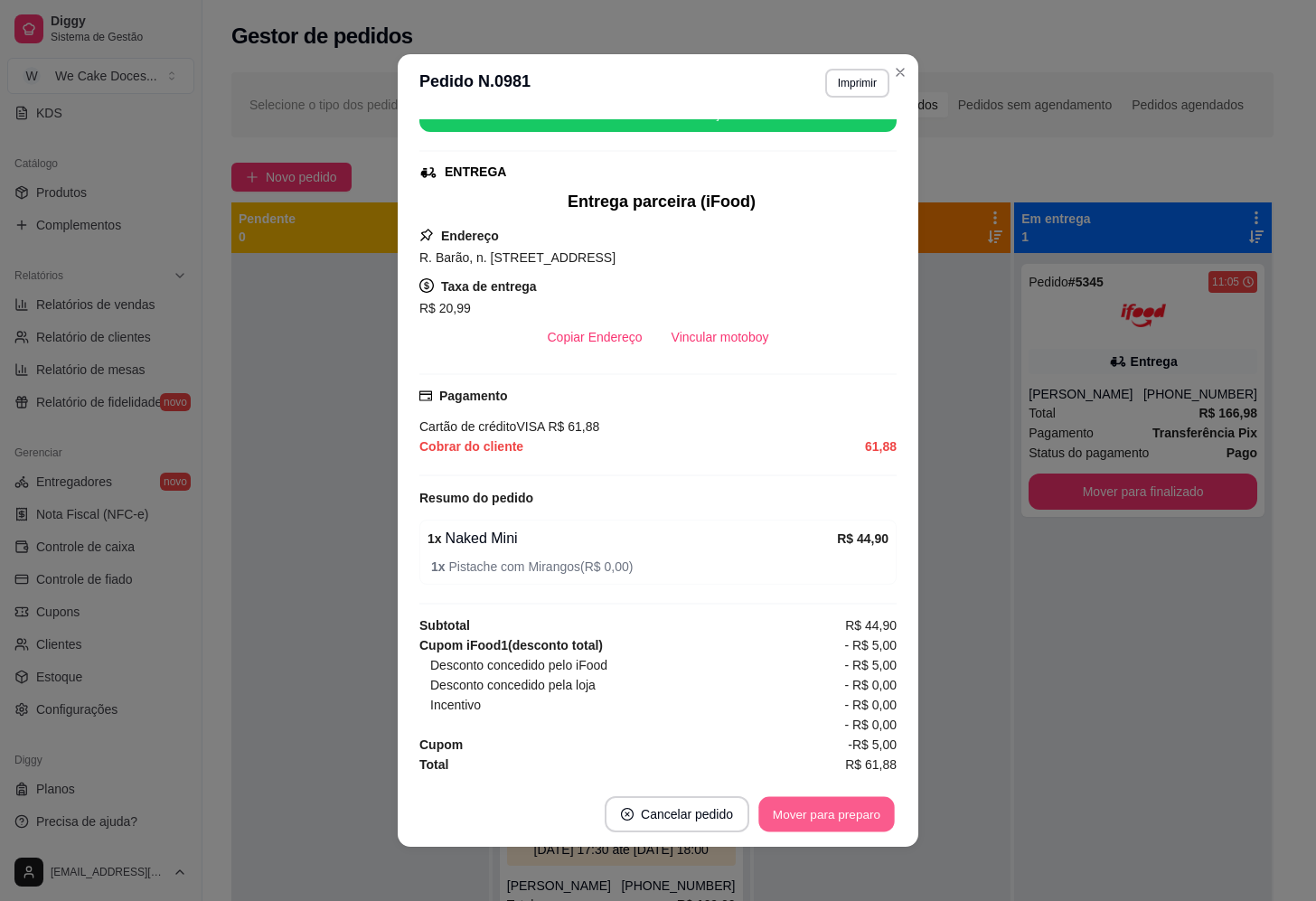
click at [801, 824] on button "Mover para preparo" at bounding box center [826, 815] width 136 height 35
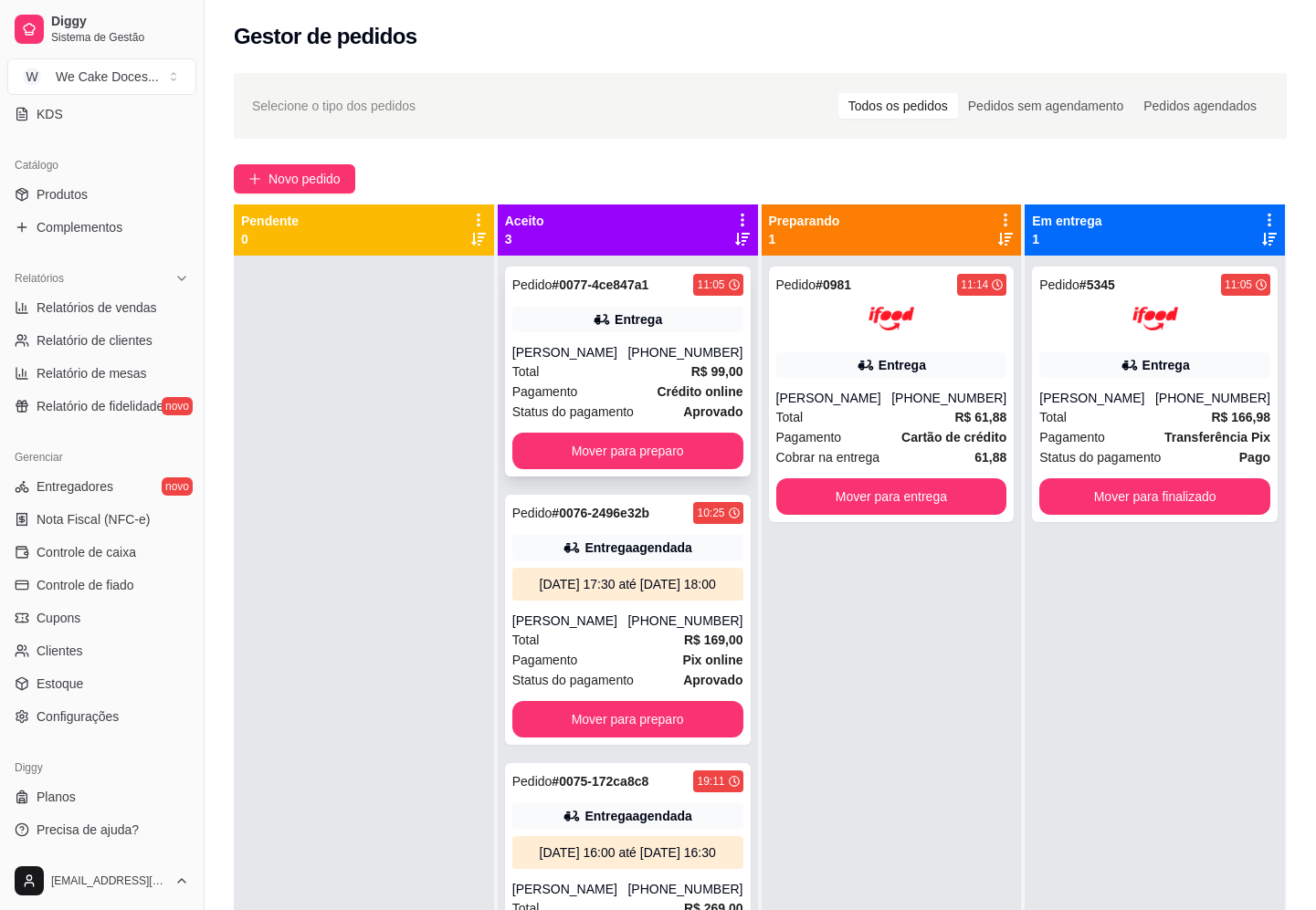
click at [620, 382] on div "Pagamento Crédito online" at bounding box center [627, 391] width 231 height 20
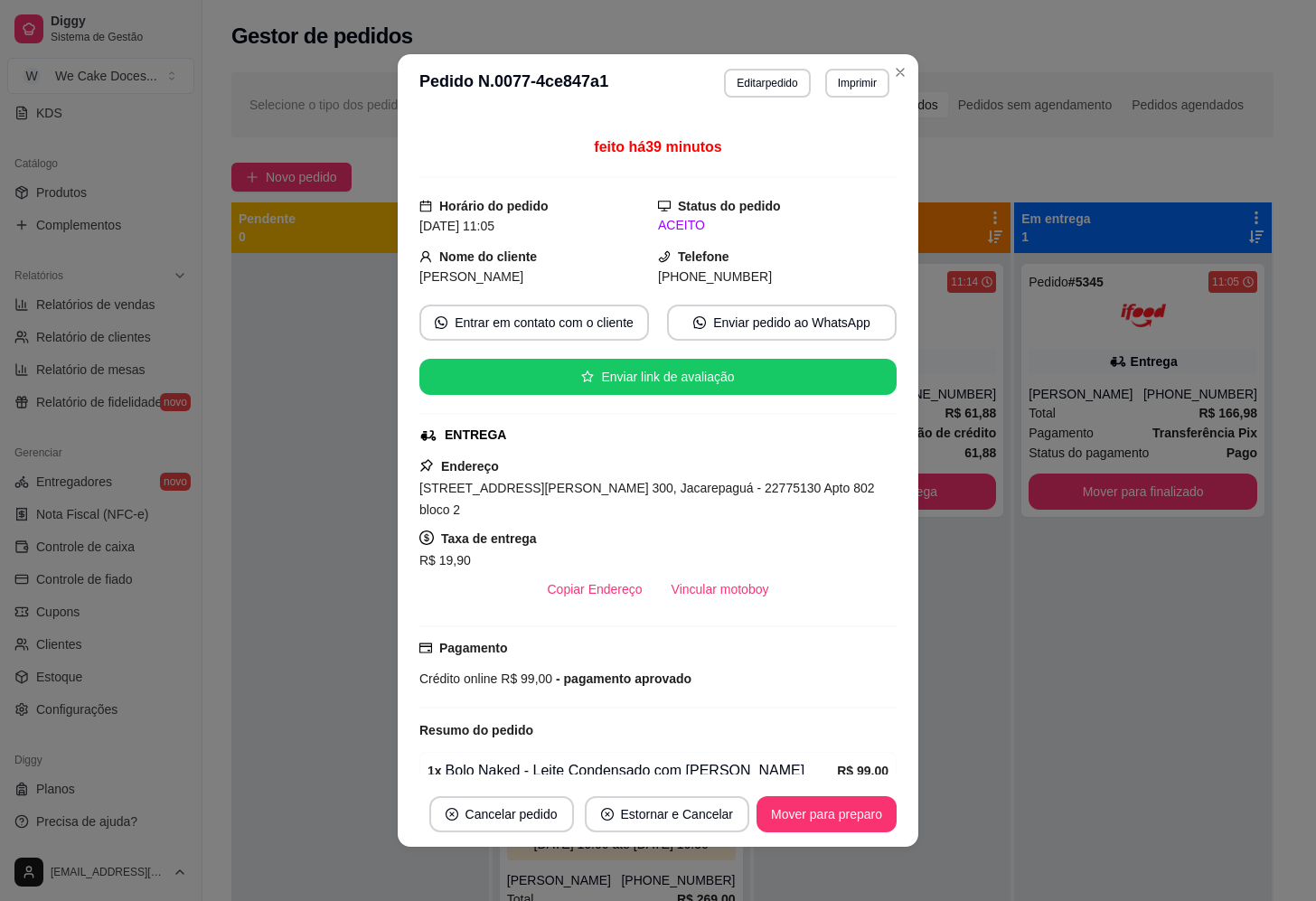
scroll to position [0, 0]
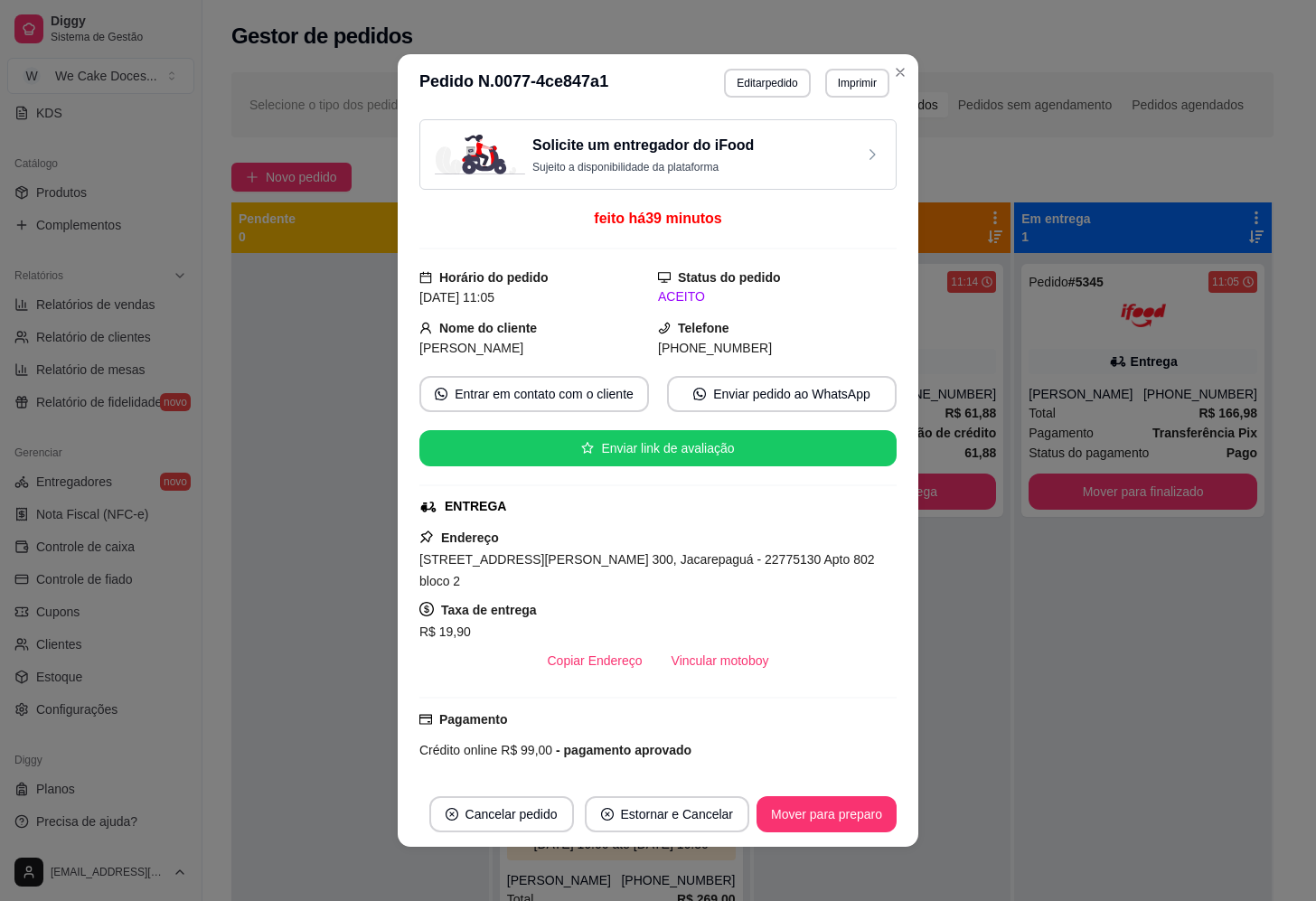
click at [698, 161] on p "Sujeito a disponibilidade da plataforma" at bounding box center [643, 168] width 222 height 15
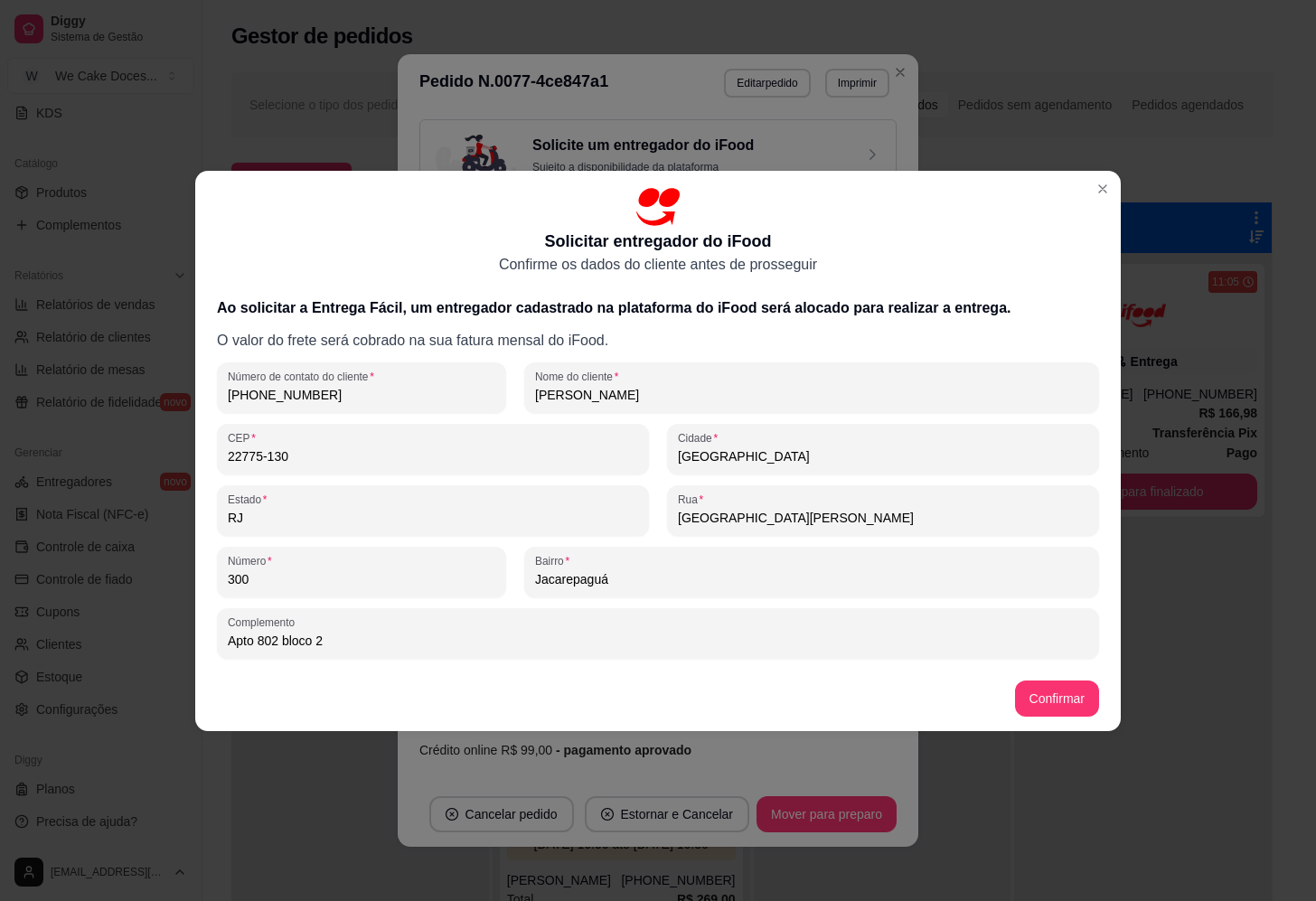
click at [1100, 193] on div "Solicitar entregador do iFood Confirme os dados do cliente antes de prosseguir …" at bounding box center [658, 450] width 1316 height 901
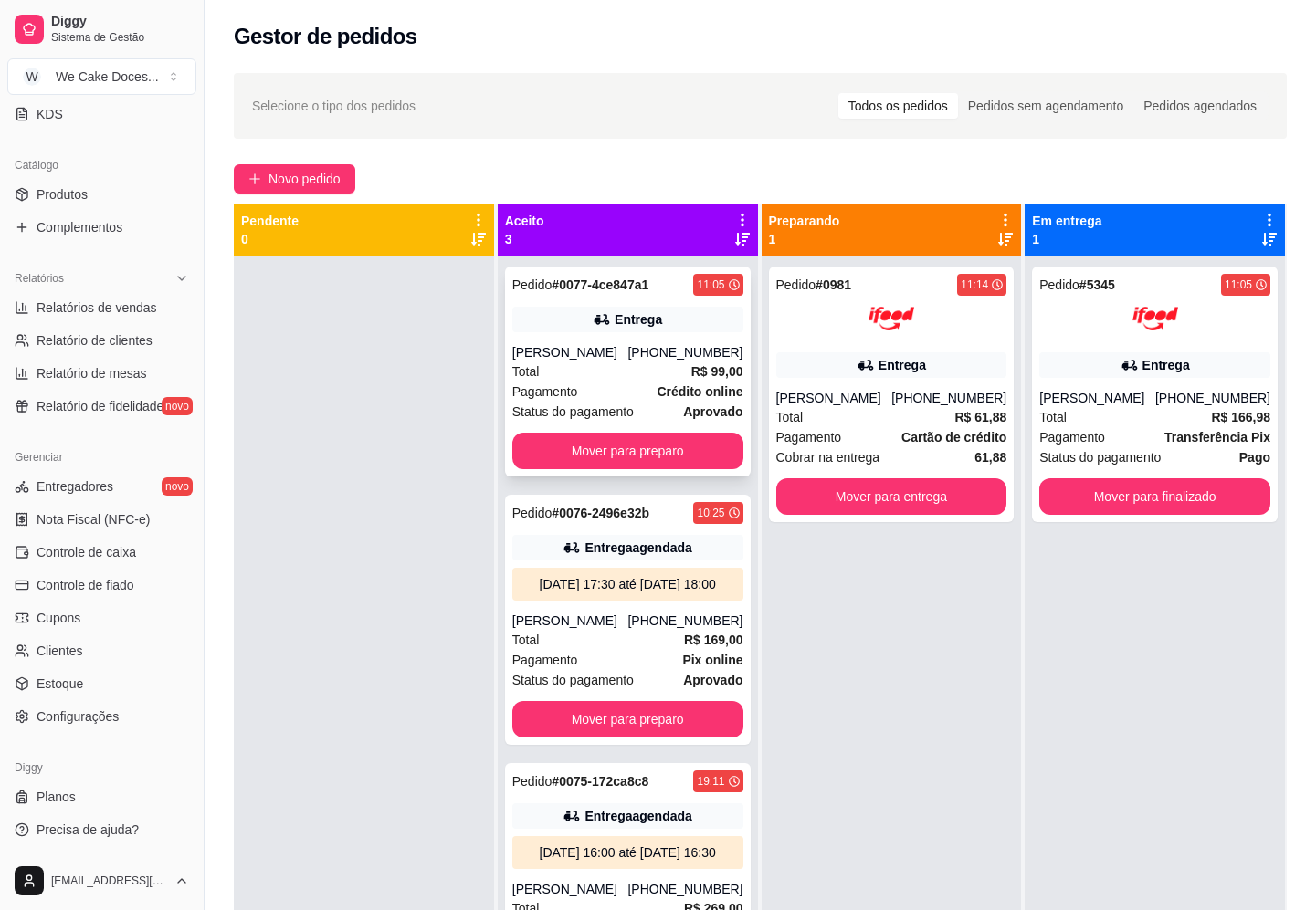
click at [618, 388] on div "Pagamento Crédito online" at bounding box center [627, 391] width 231 height 20
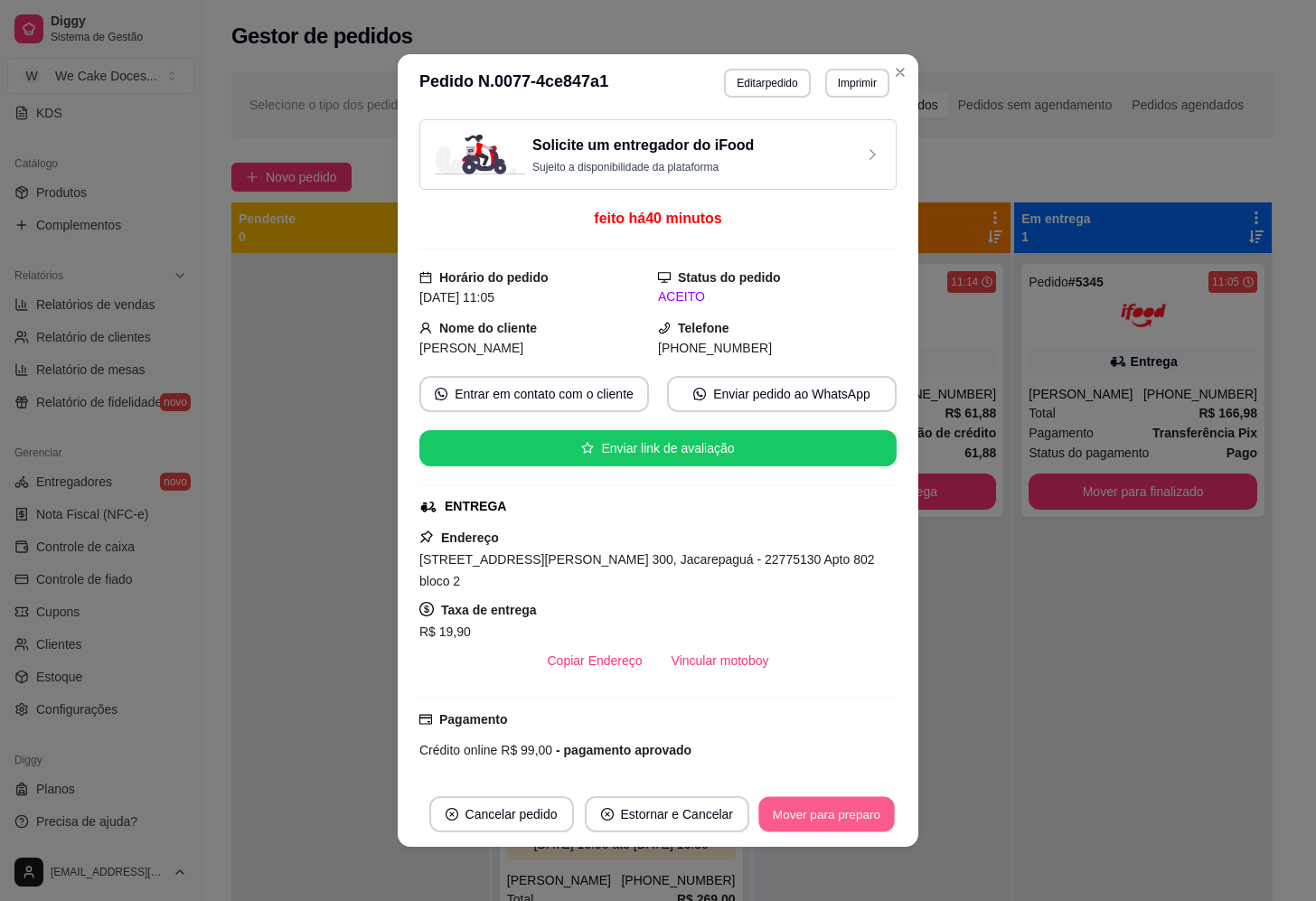
click at [806, 819] on button "Mover para preparo" at bounding box center [826, 815] width 136 height 35
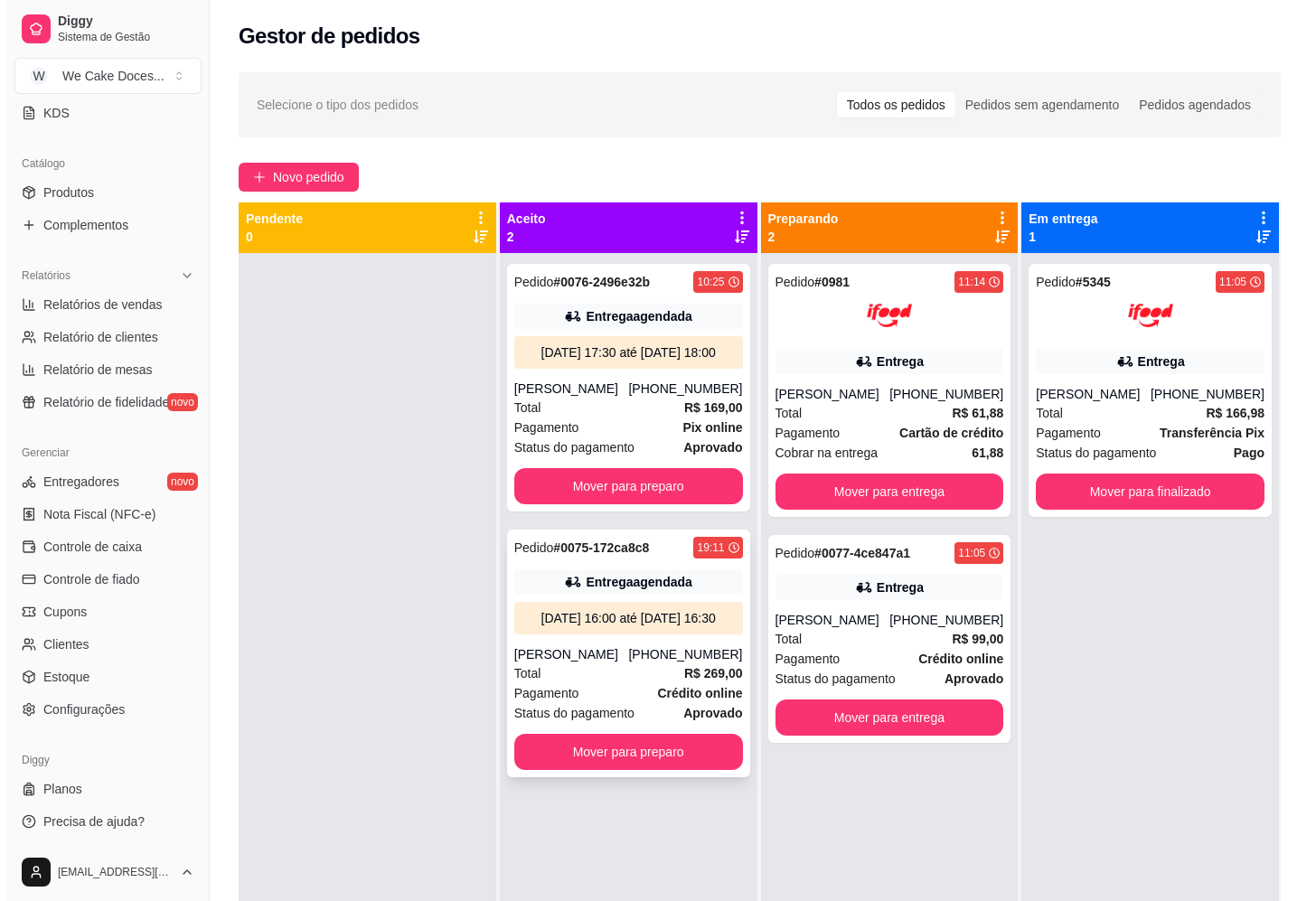
scroll to position [50, 0]
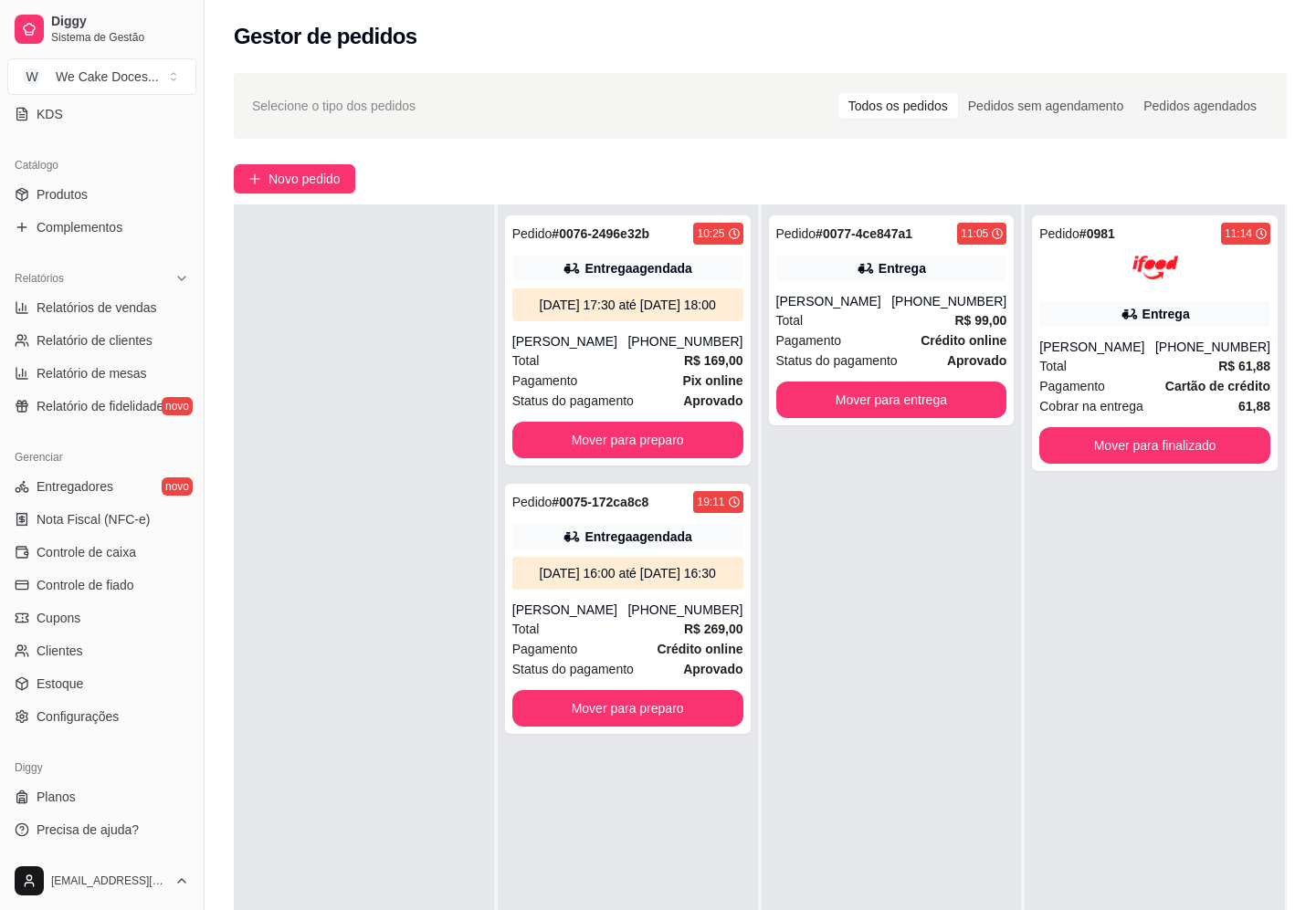
click at [286, 279] on div at bounding box center [363, 659] width 260 height 910
click at [868, 321] on div "Total R$ 99,00" at bounding box center [891, 320] width 231 height 20
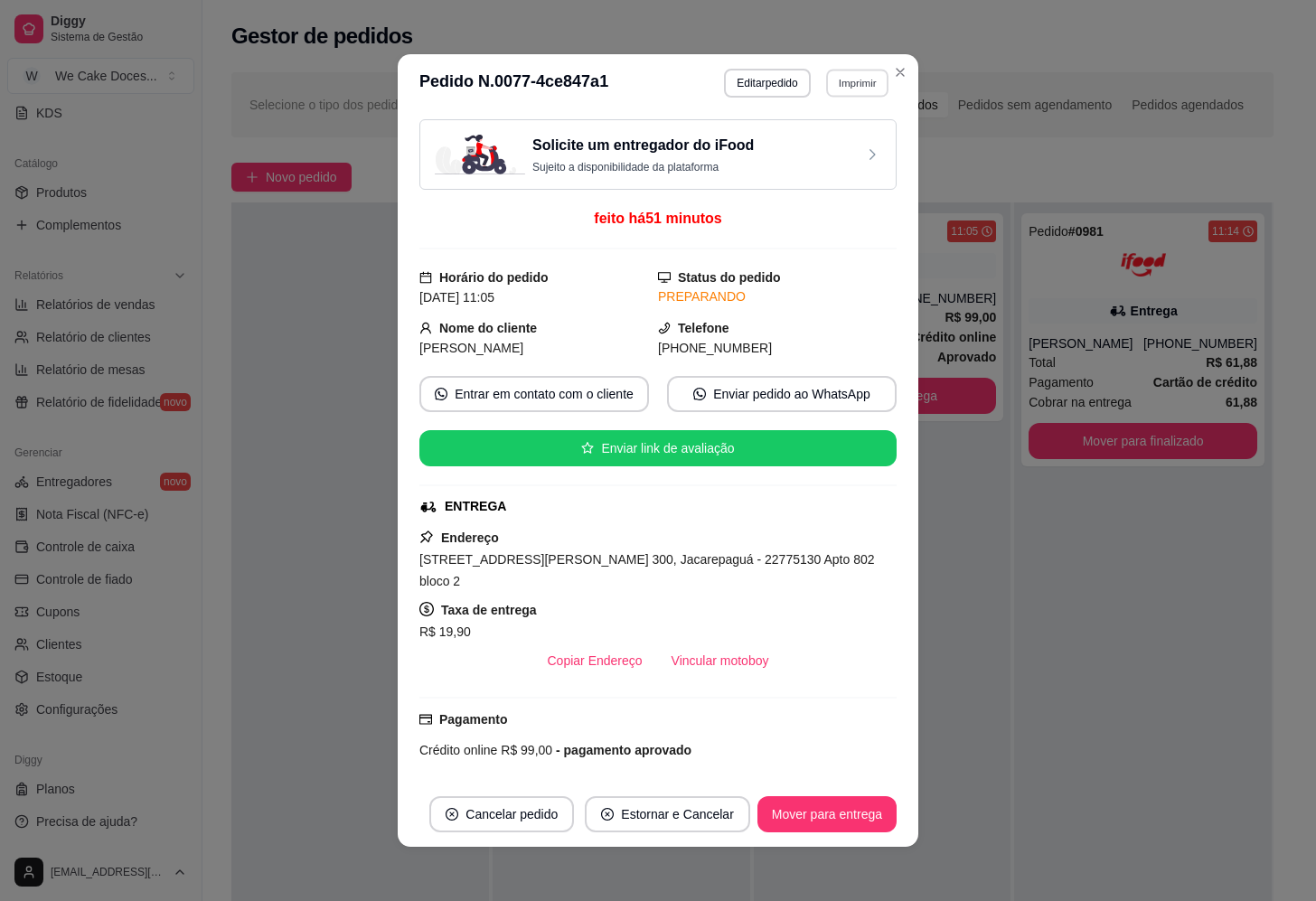
click at [850, 92] on button "Imprimir" at bounding box center [857, 83] width 62 height 28
click at [822, 138] on button "IMPRESSORA" at bounding box center [818, 146] width 127 height 28
click at [834, 89] on button "Imprimir" at bounding box center [857, 83] width 62 height 28
click at [829, 184] on button "IMPRESSORA" at bounding box center [818, 182] width 131 height 29
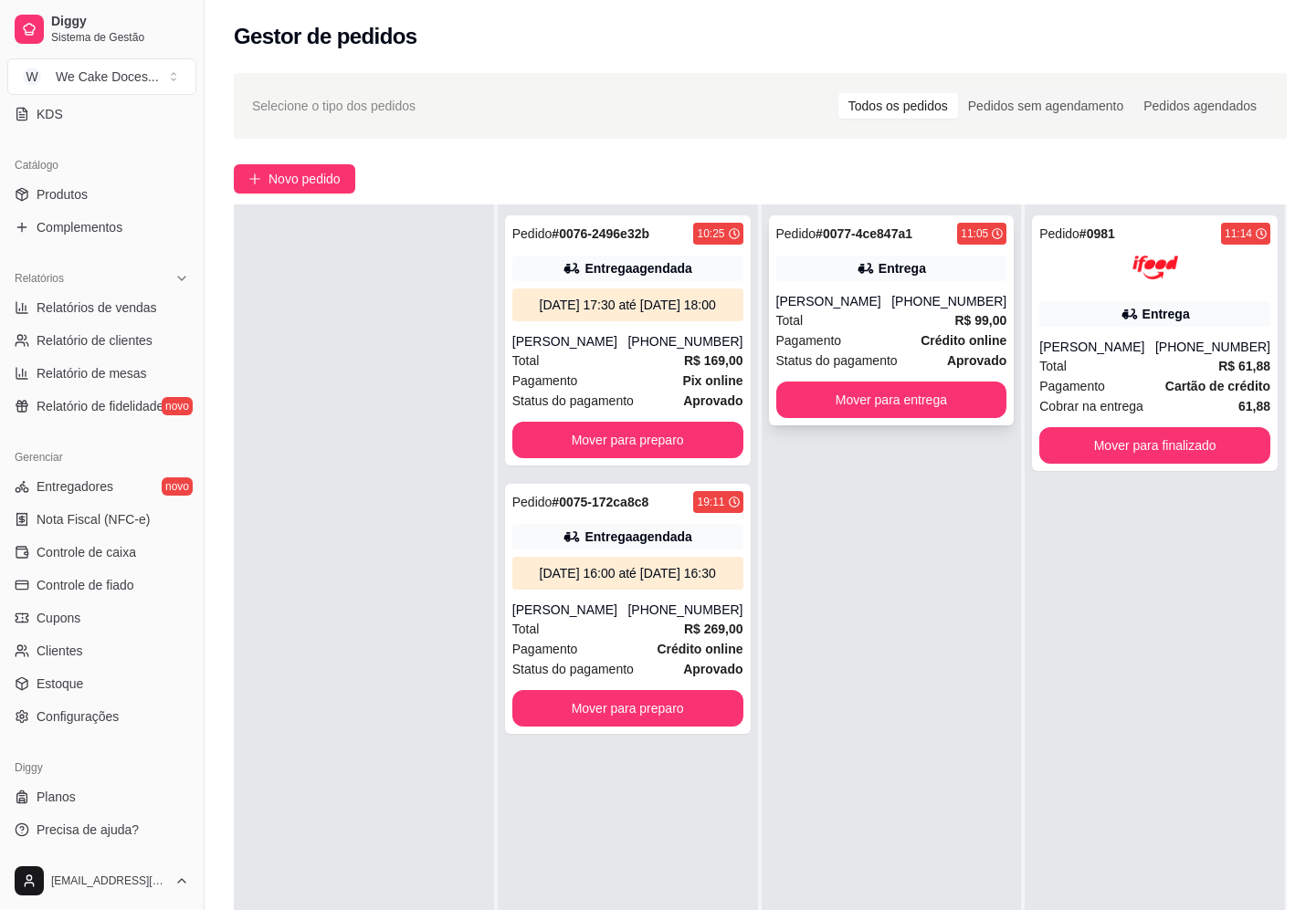
click at [913, 319] on div "Total R$ 99,00" at bounding box center [891, 320] width 231 height 20
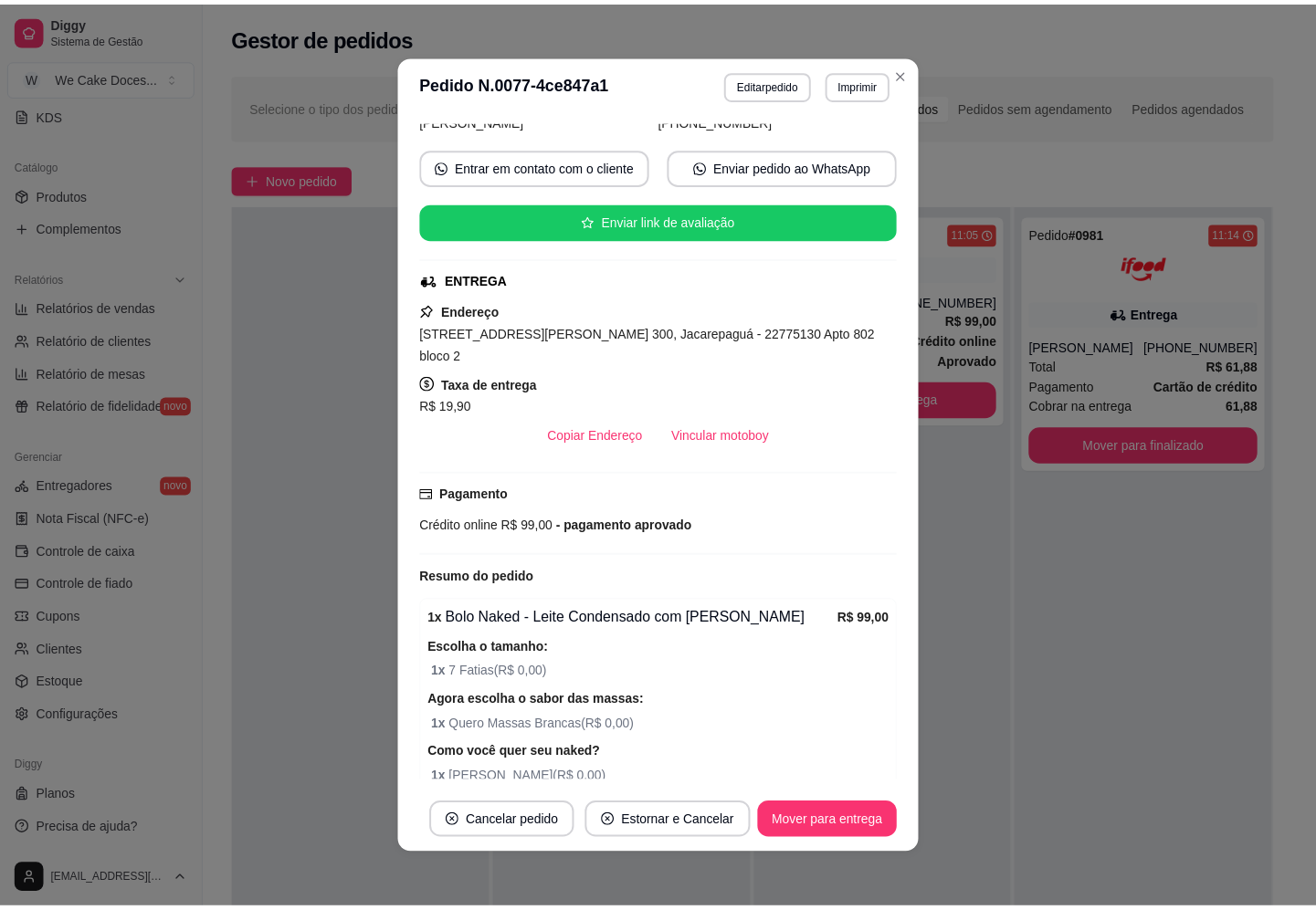
scroll to position [0, 0]
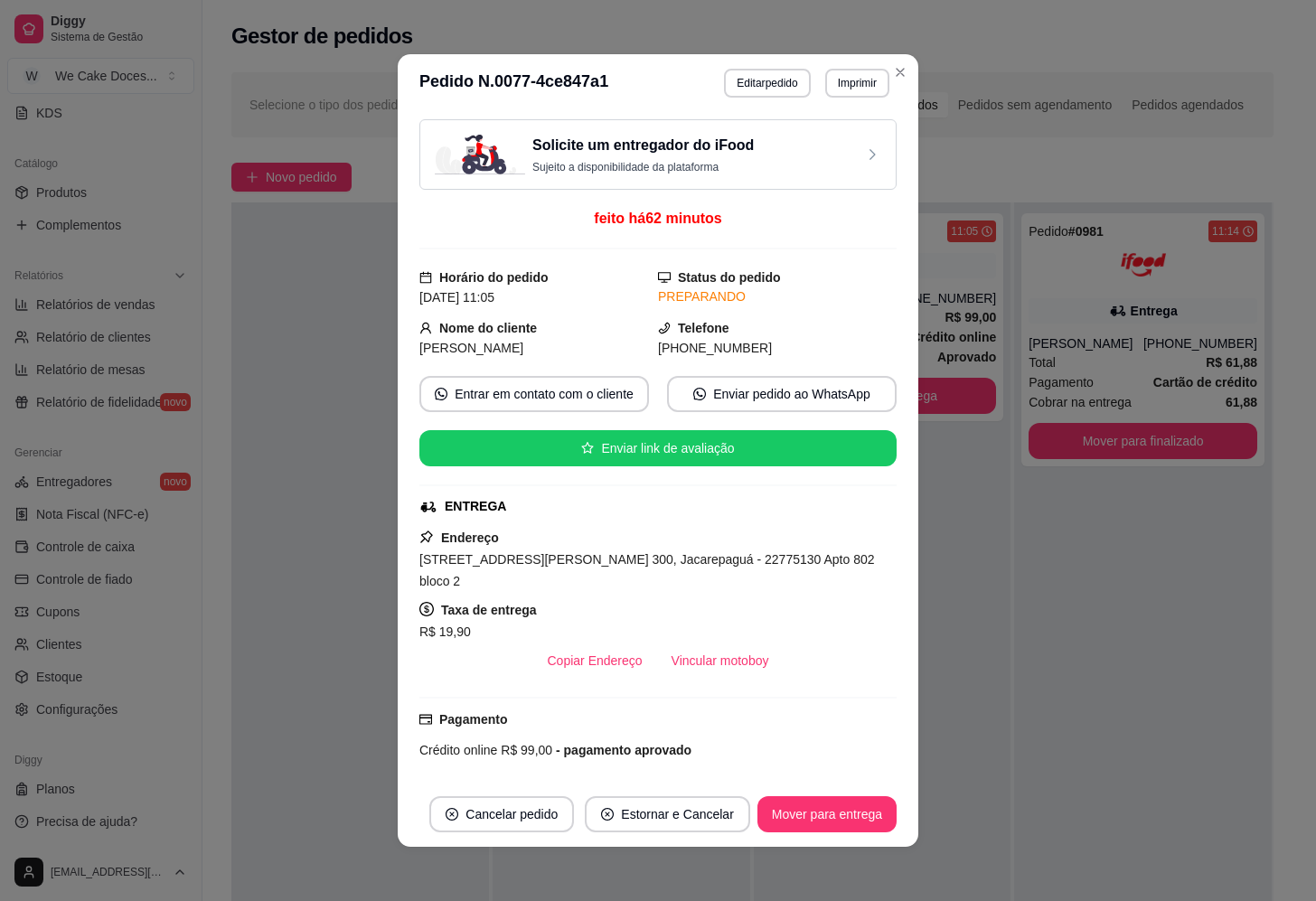
click at [722, 155] on h3 "Solicite um entregador do iFood" at bounding box center [643, 145] width 222 height 21
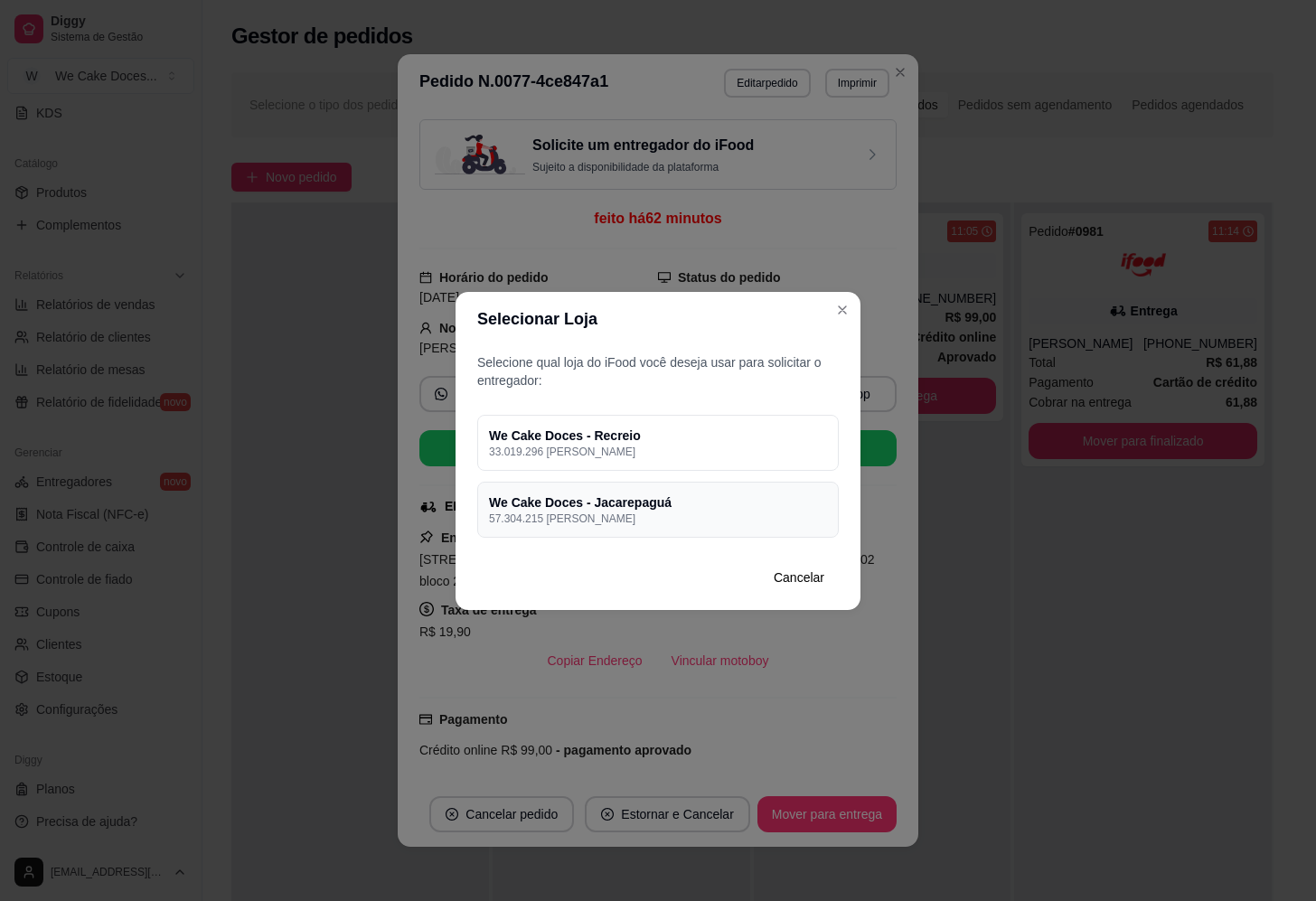
click at [753, 513] on p "57.304.215 [PERSON_NAME]" at bounding box center [658, 519] width 338 height 15
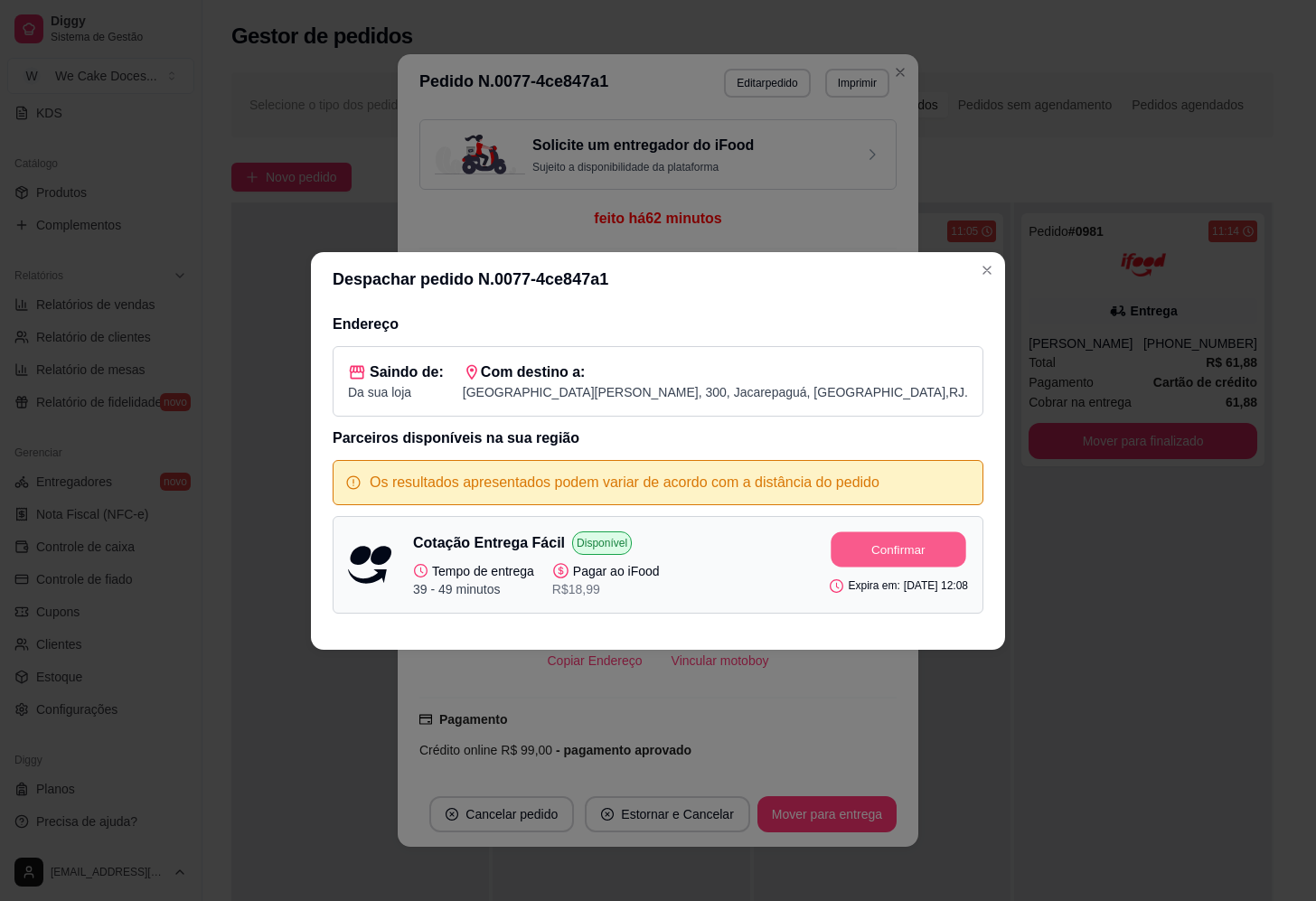
click at [879, 558] on button "Confirmar" at bounding box center [899, 549] width 135 height 35
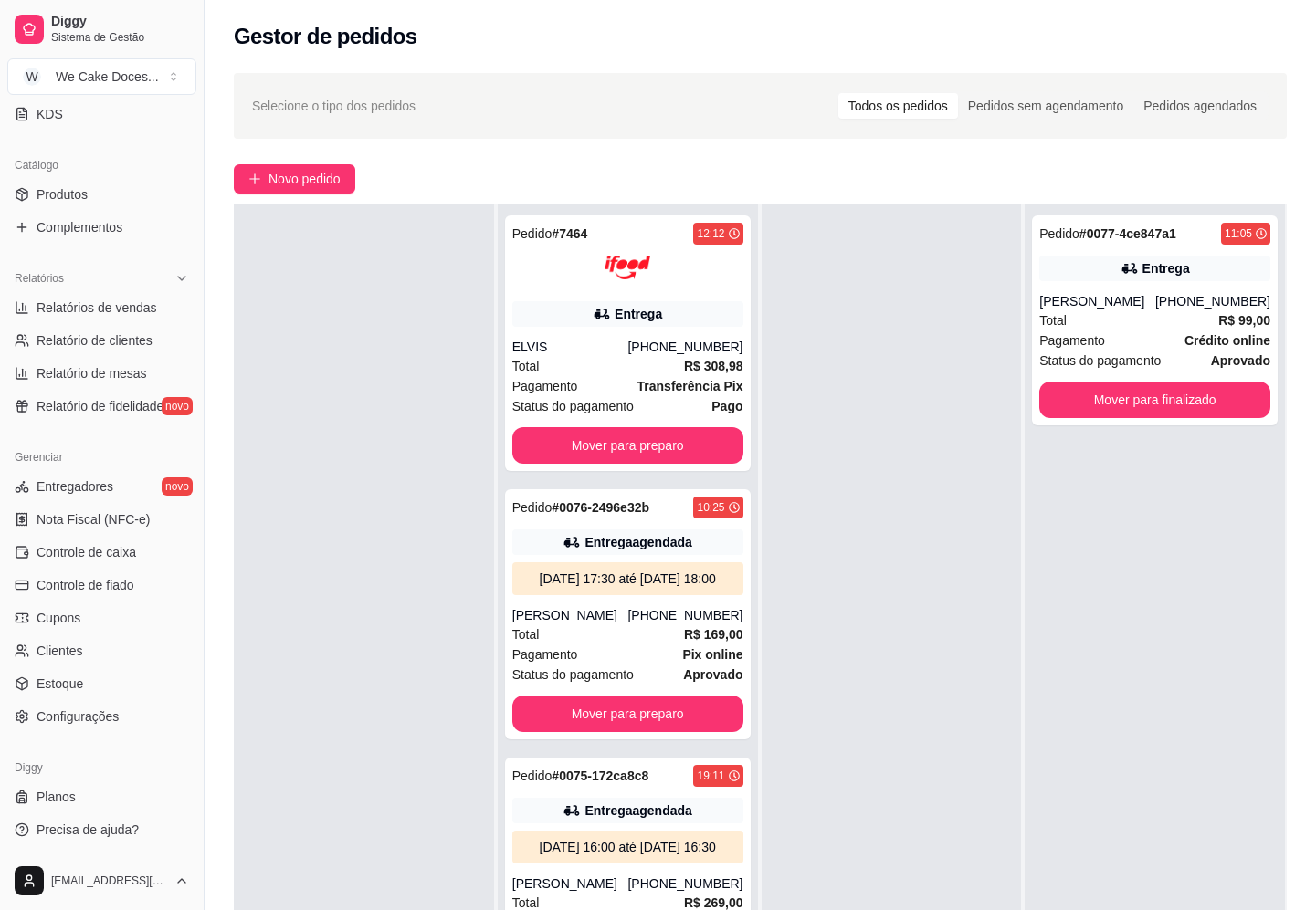
click at [336, 316] on div at bounding box center [363, 659] width 260 height 910
click at [612, 437] on button "Mover para preparo" at bounding box center [628, 446] width 224 height 36
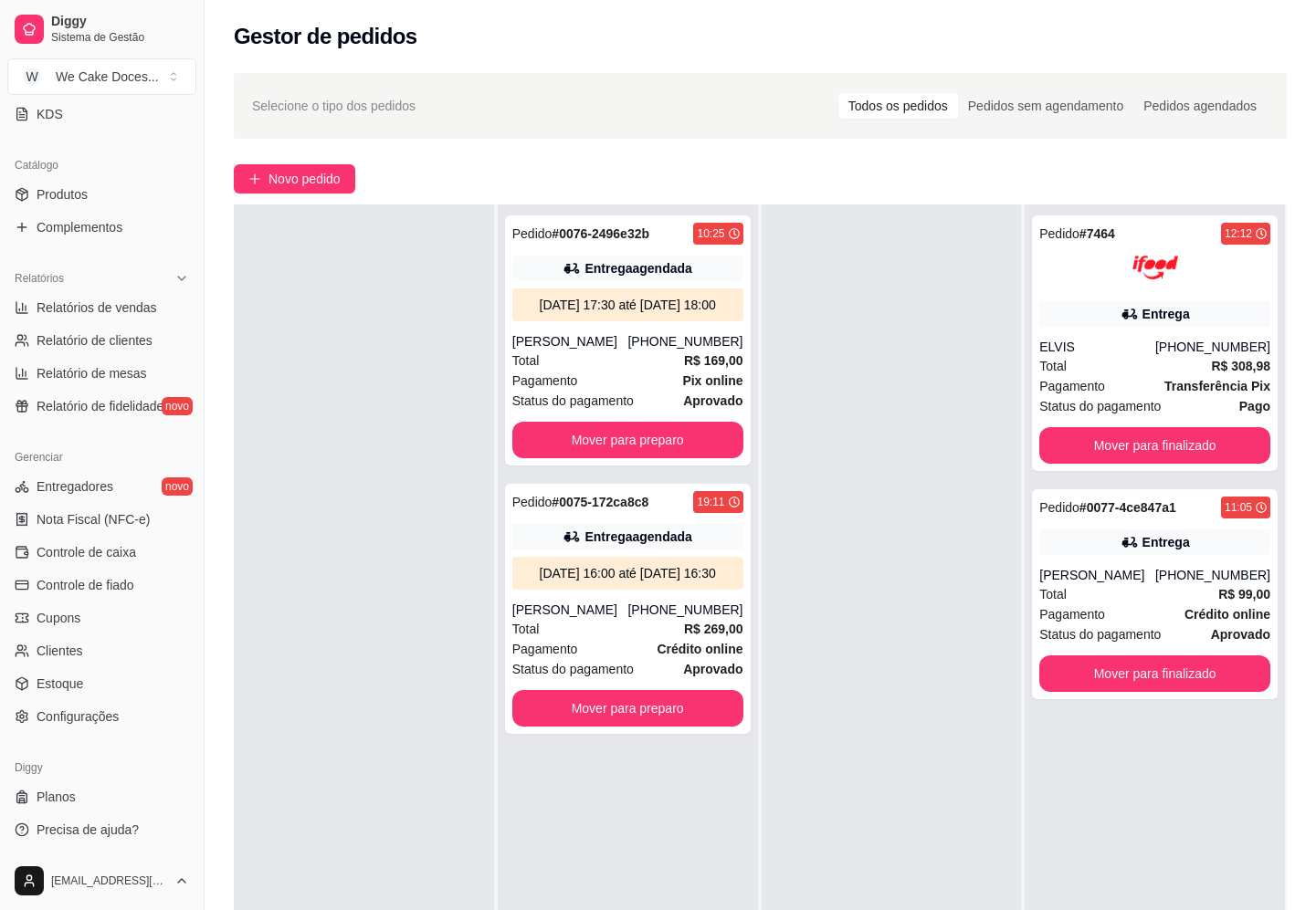
click at [324, 251] on div at bounding box center [363, 659] width 260 height 910
click at [1287, 295] on div "Selecione o tipo dos pedidos Todos os pedidos Pedidos sem agendamento Pedidos a…" at bounding box center [760, 599] width 1112 height 1075
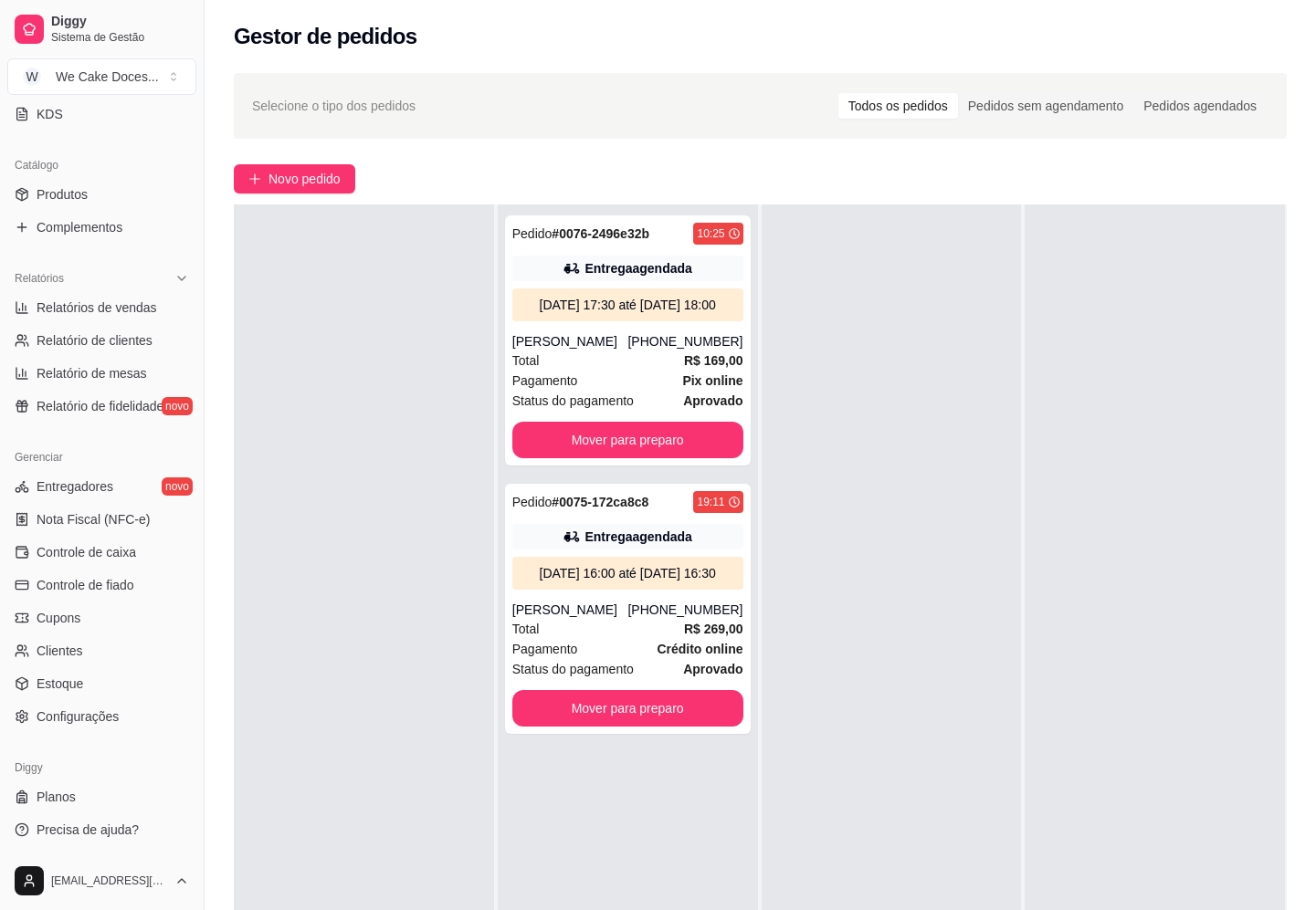
click at [329, 373] on div at bounding box center [363, 659] width 260 height 910
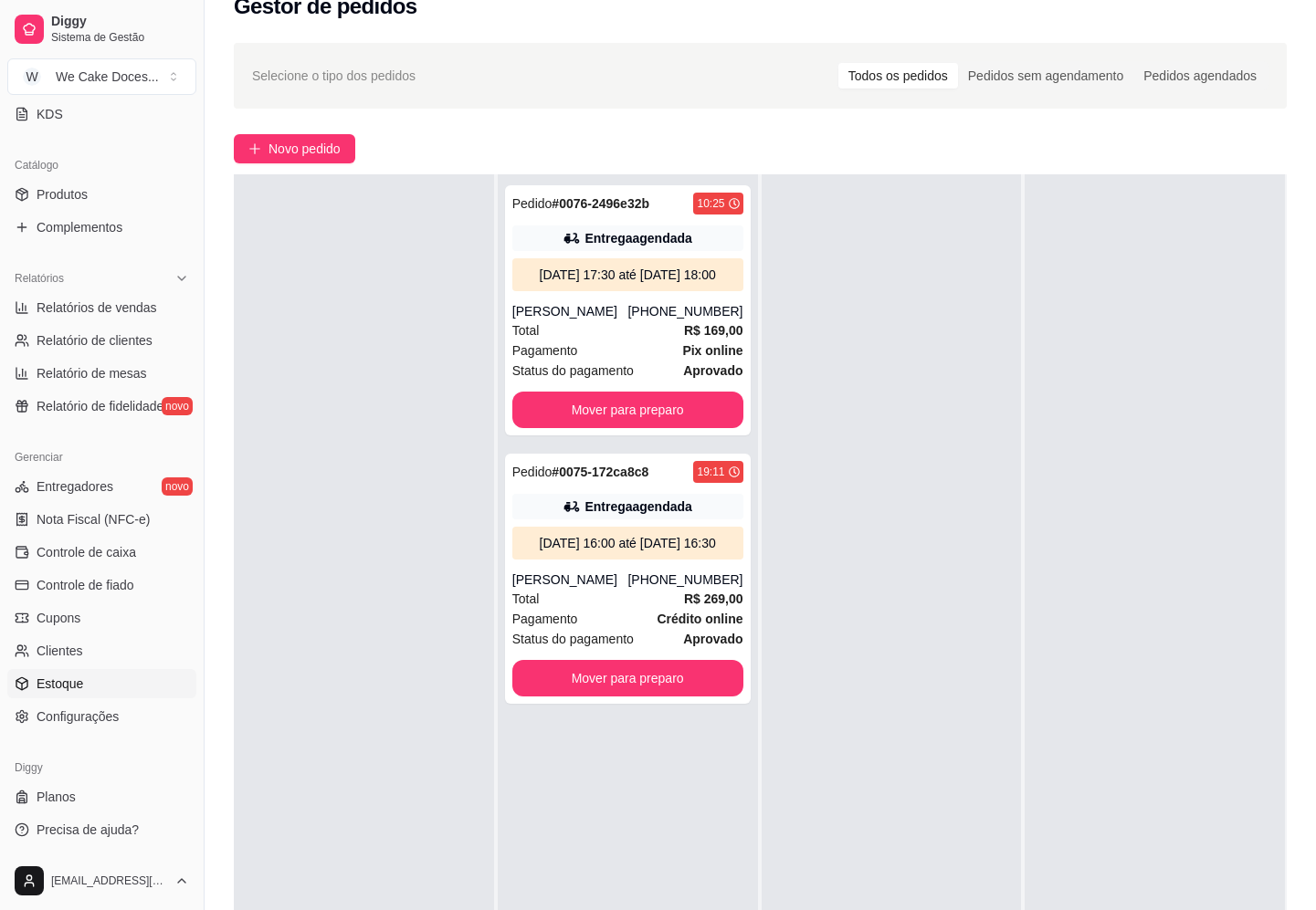
scroll to position [31, 0]
click at [67, 624] on span "Cupons" at bounding box center [58, 617] width 44 height 18
click at [46, 620] on span "Cupons" at bounding box center [58, 617] width 44 height 18
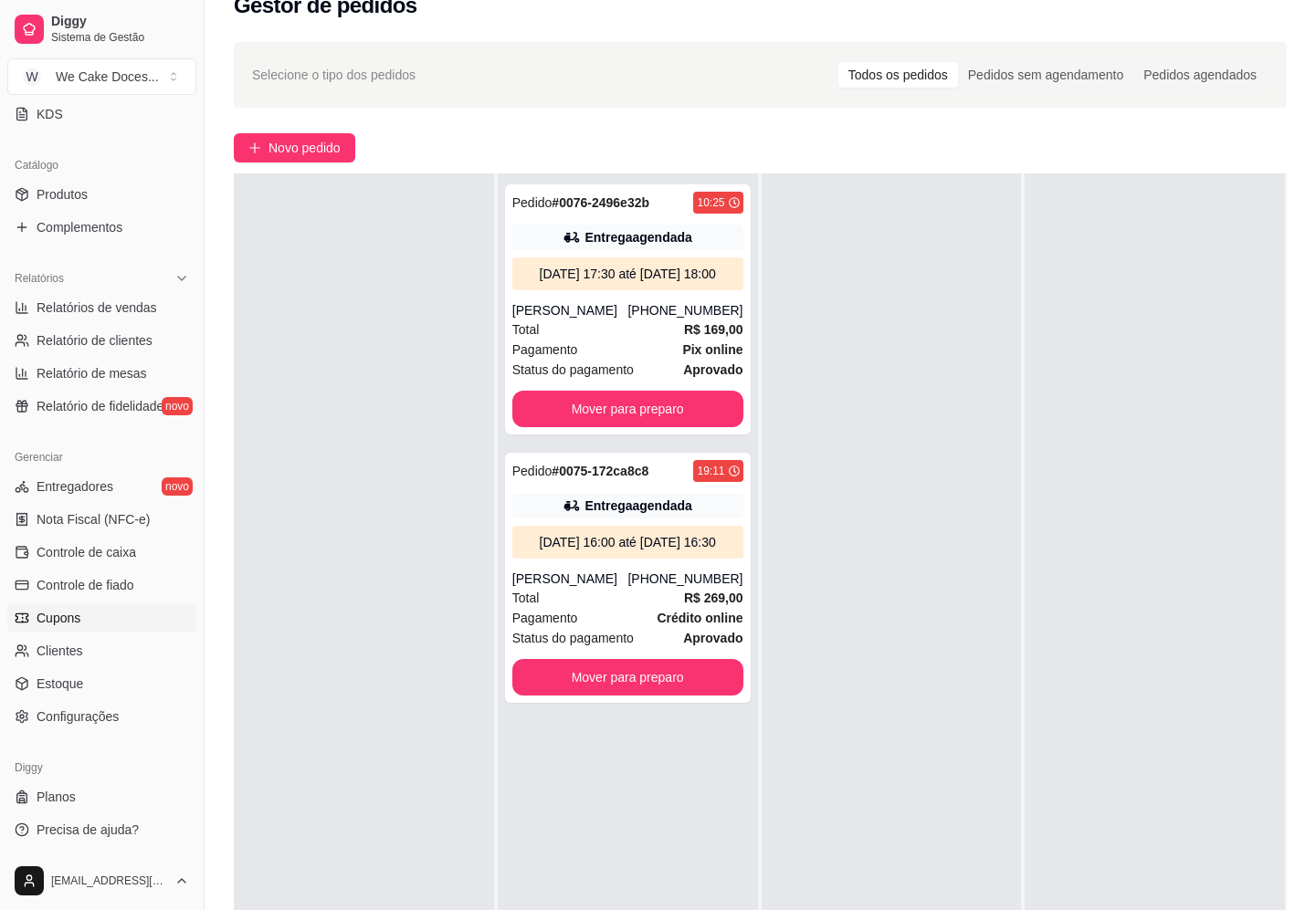
click at [46, 620] on span "Cupons" at bounding box center [58, 617] width 44 height 18
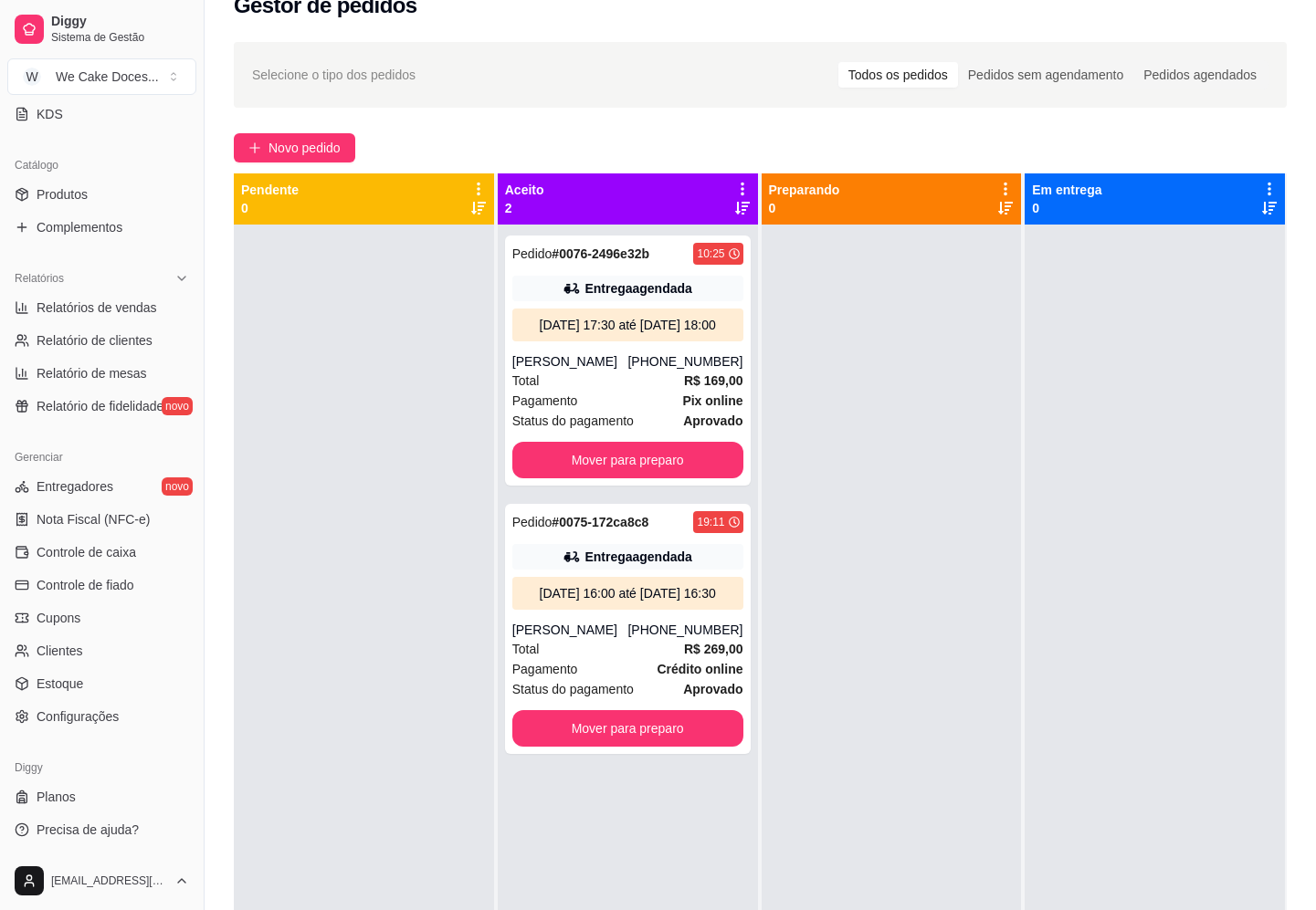
scroll to position [0, 0]
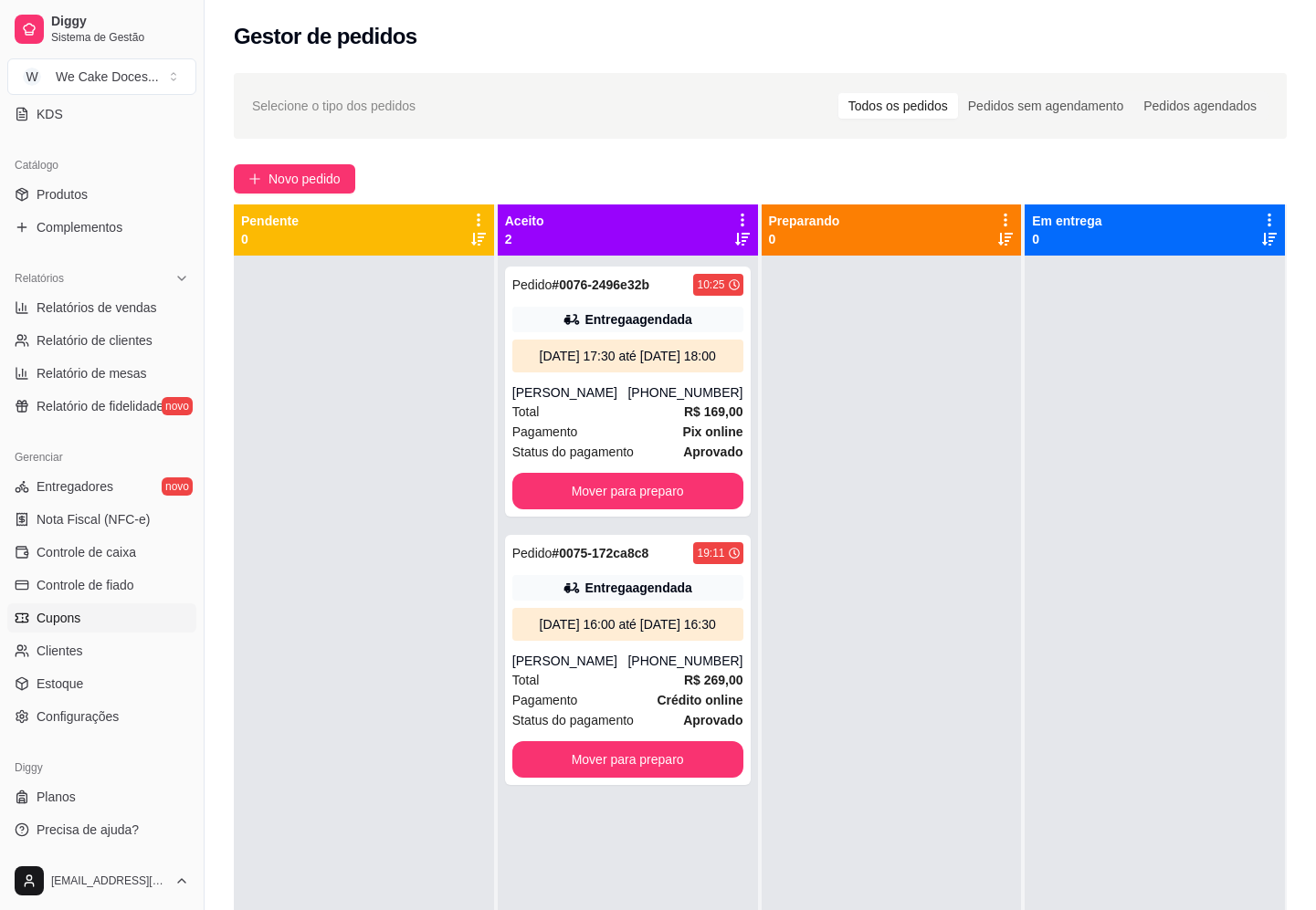
click at [51, 616] on span "Cupons" at bounding box center [58, 617] width 44 height 18
